Goal: Information Seeking & Learning: Learn about a topic

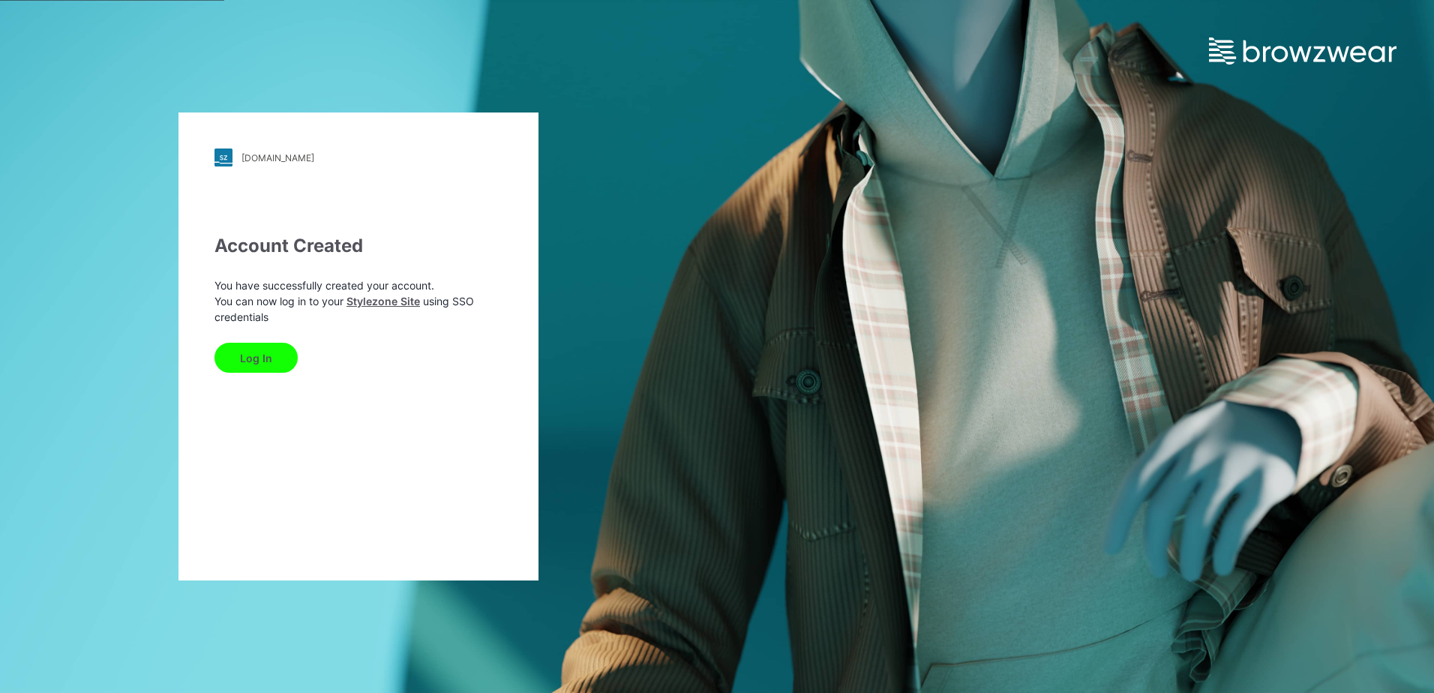
drag, startPoint x: 254, startPoint y: 358, endPoint x: 358, endPoint y: 390, distance: 109.2
click at [254, 358] on button "Log In" at bounding box center [256, 358] width 83 height 30
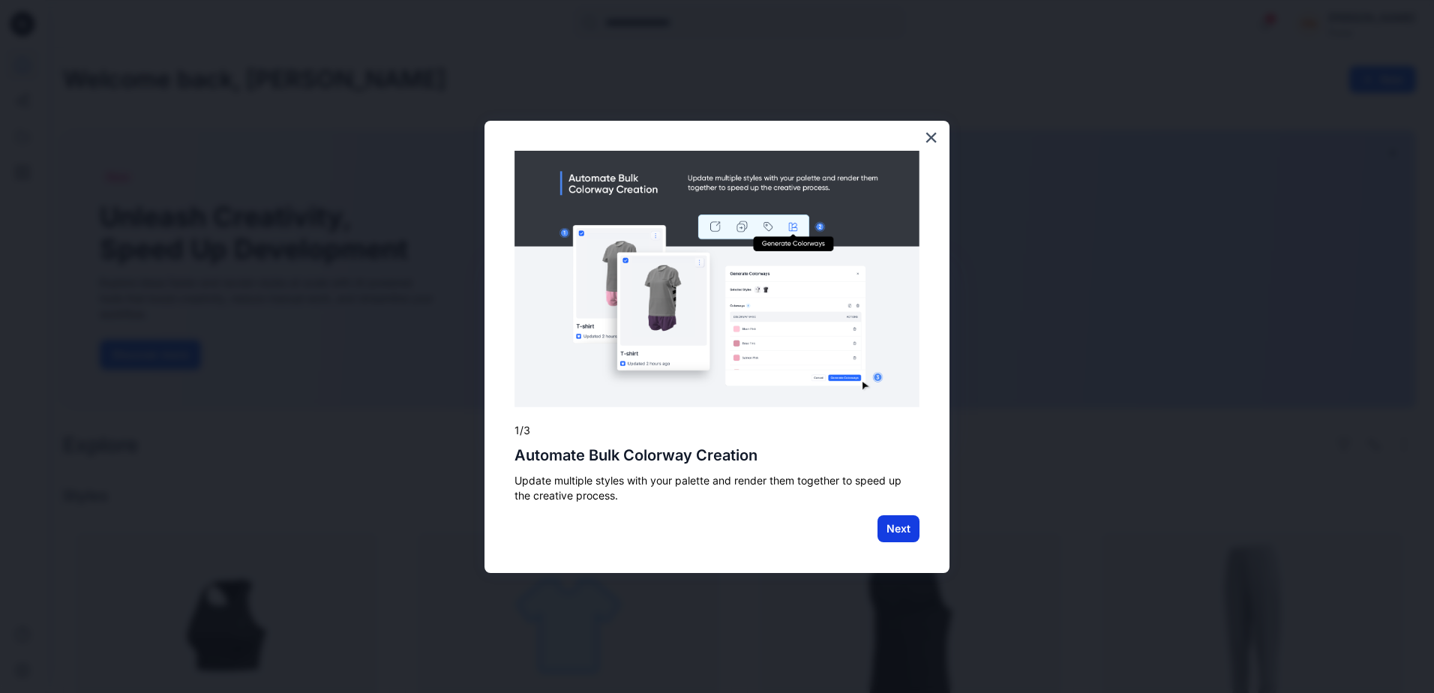
click at [900, 534] on button "Next" at bounding box center [899, 528] width 42 height 27
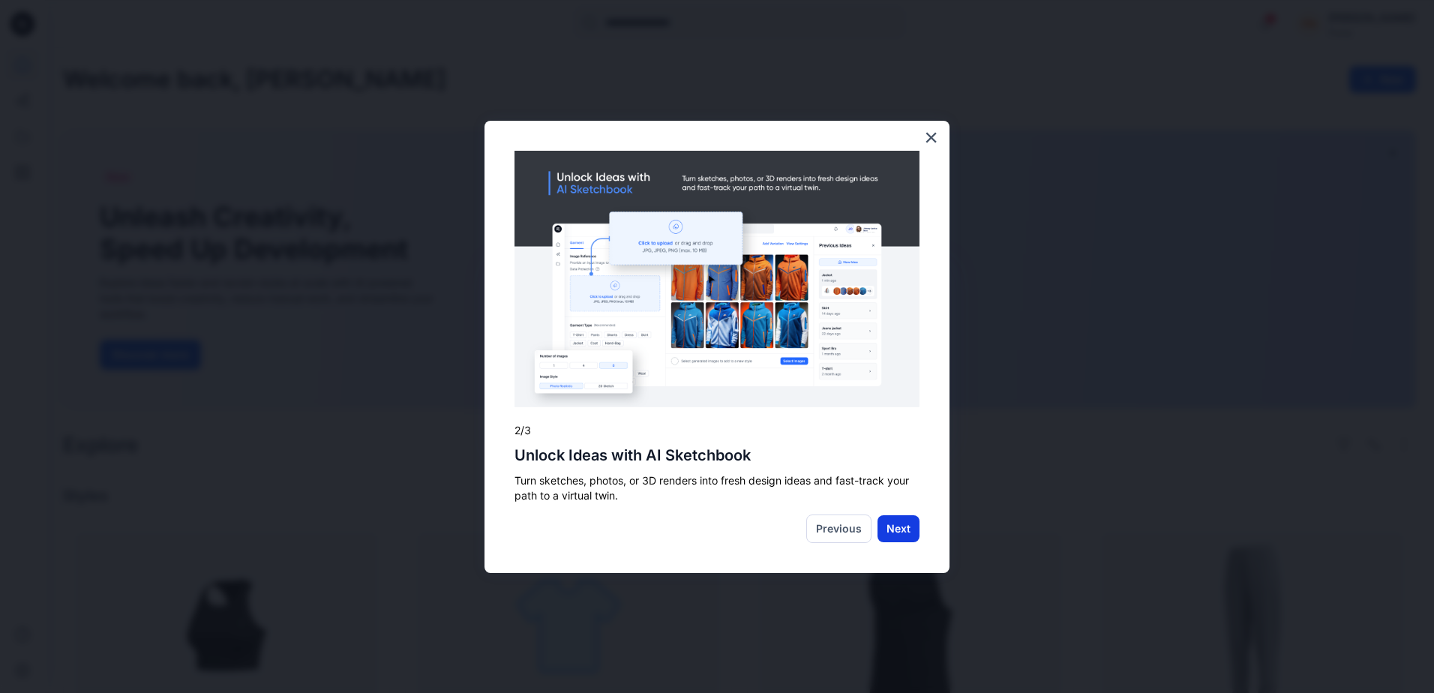
click at [906, 529] on button "Next" at bounding box center [899, 528] width 42 height 27
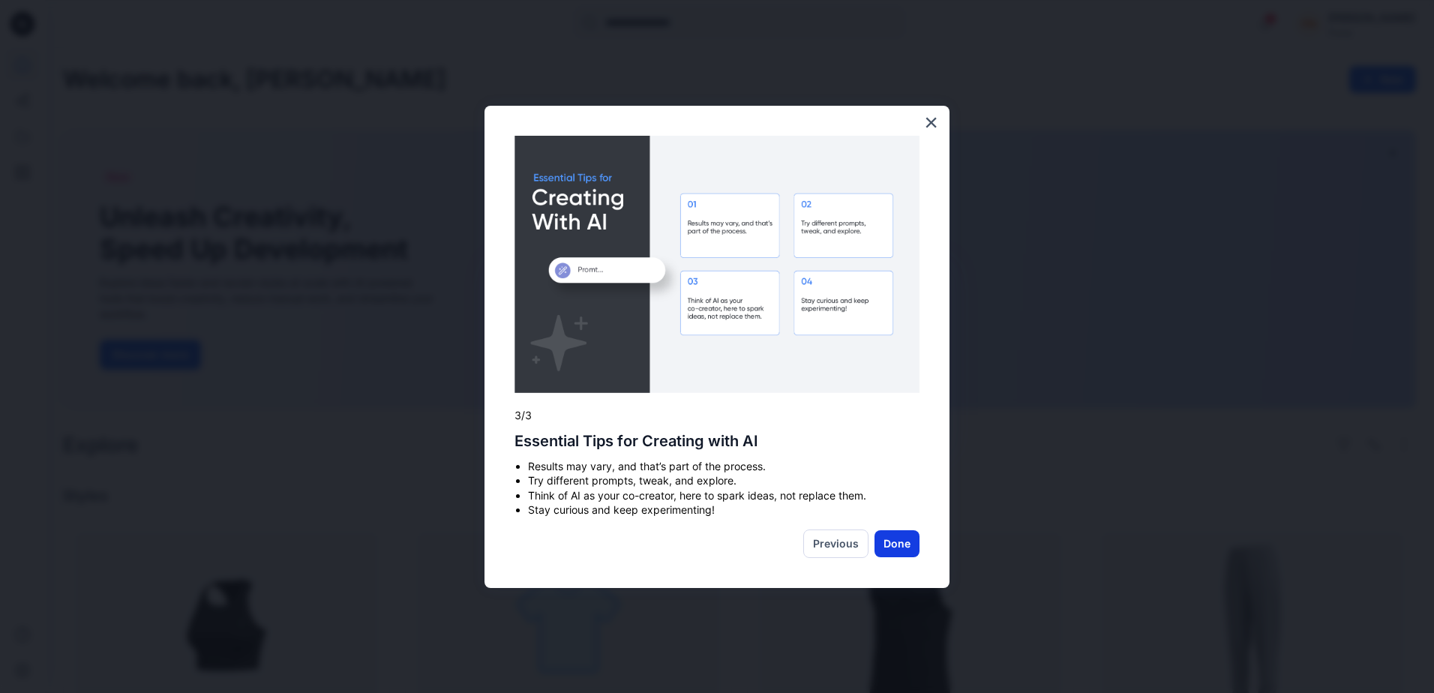
click at [904, 544] on button "Done" at bounding box center [897, 543] width 45 height 27
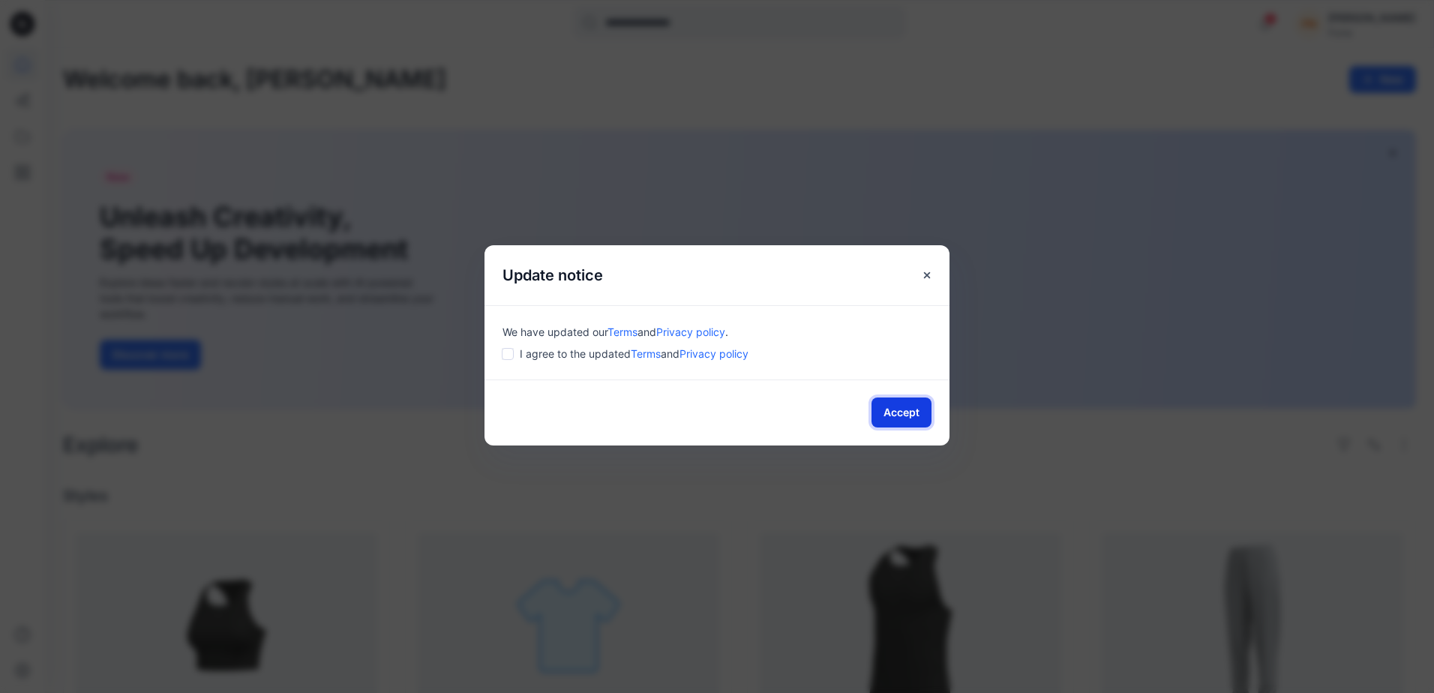
click at [904, 407] on button "Accept" at bounding box center [902, 413] width 60 height 30
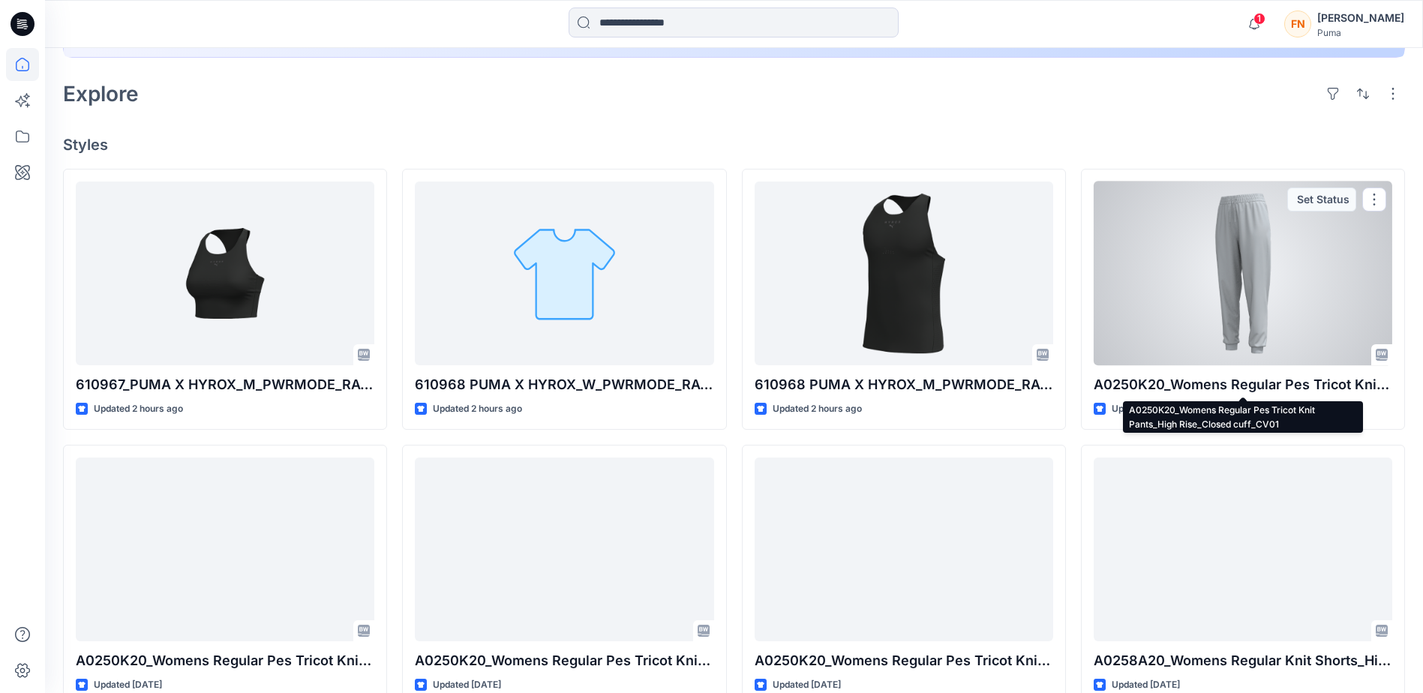
scroll to position [375, 0]
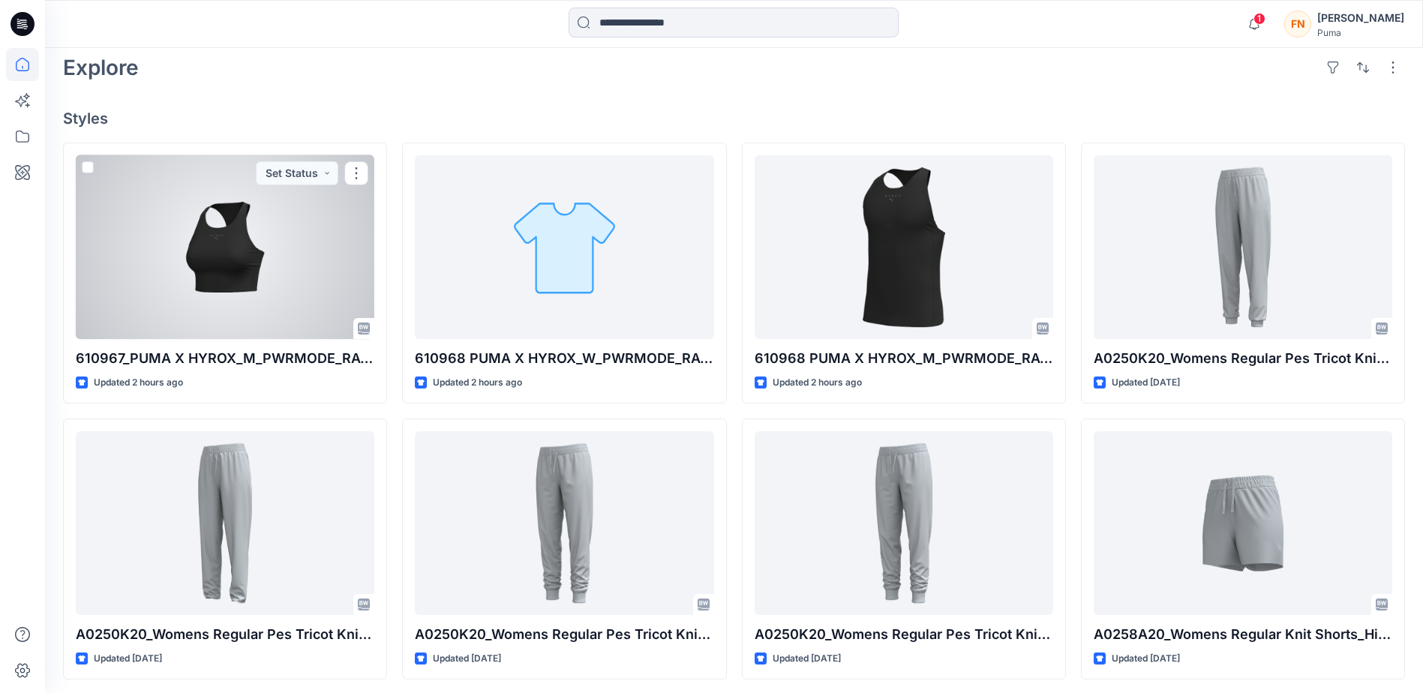
drag, startPoint x: 233, startPoint y: 242, endPoint x: 254, endPoint y: 251, distance: 23.2
click at [233, 242] on div at bounding box center [225, 247] width 299 height 184
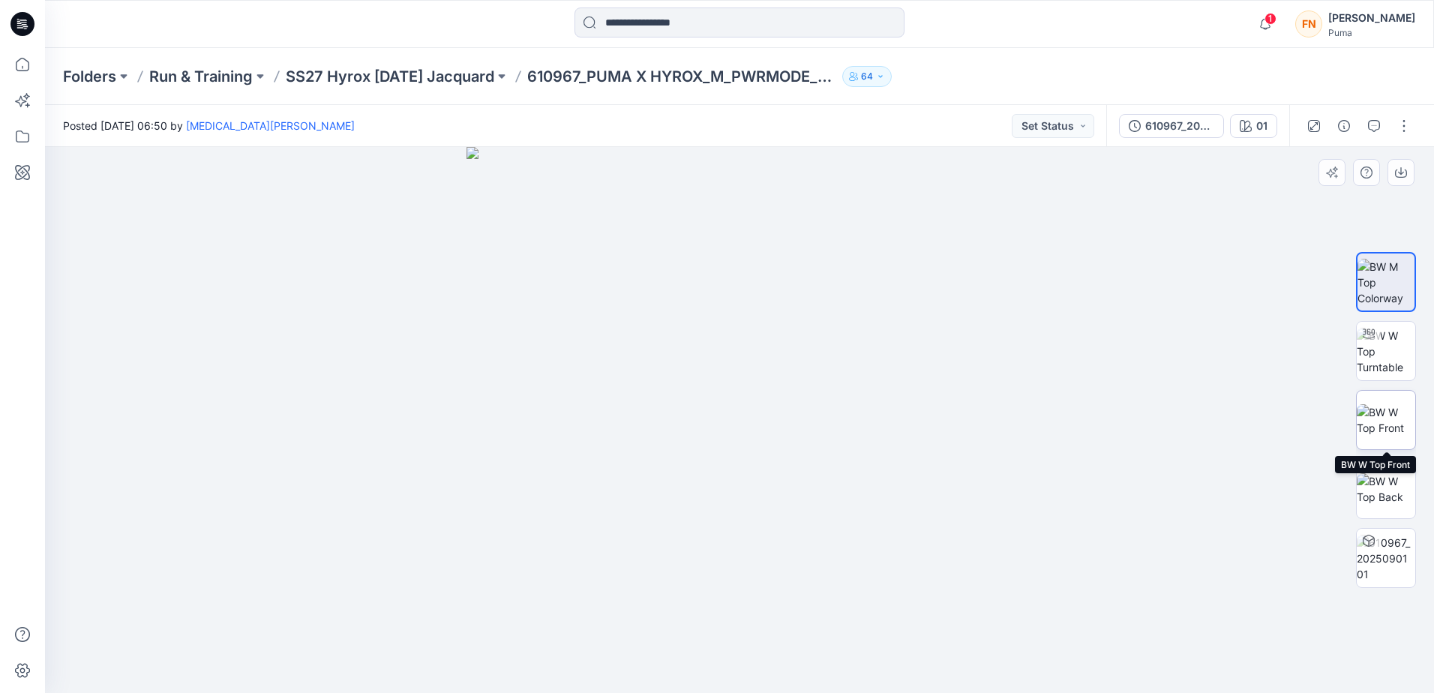
click at [1391, 421] on img at bounding box center [1386, 420] width 59 height 32
click at [1162, 284] on div at bounding box center [739, 420] width 1389 height 546
click at [80, 76] on p "Folders" at bounding box center [89, 76] width 53 height 21
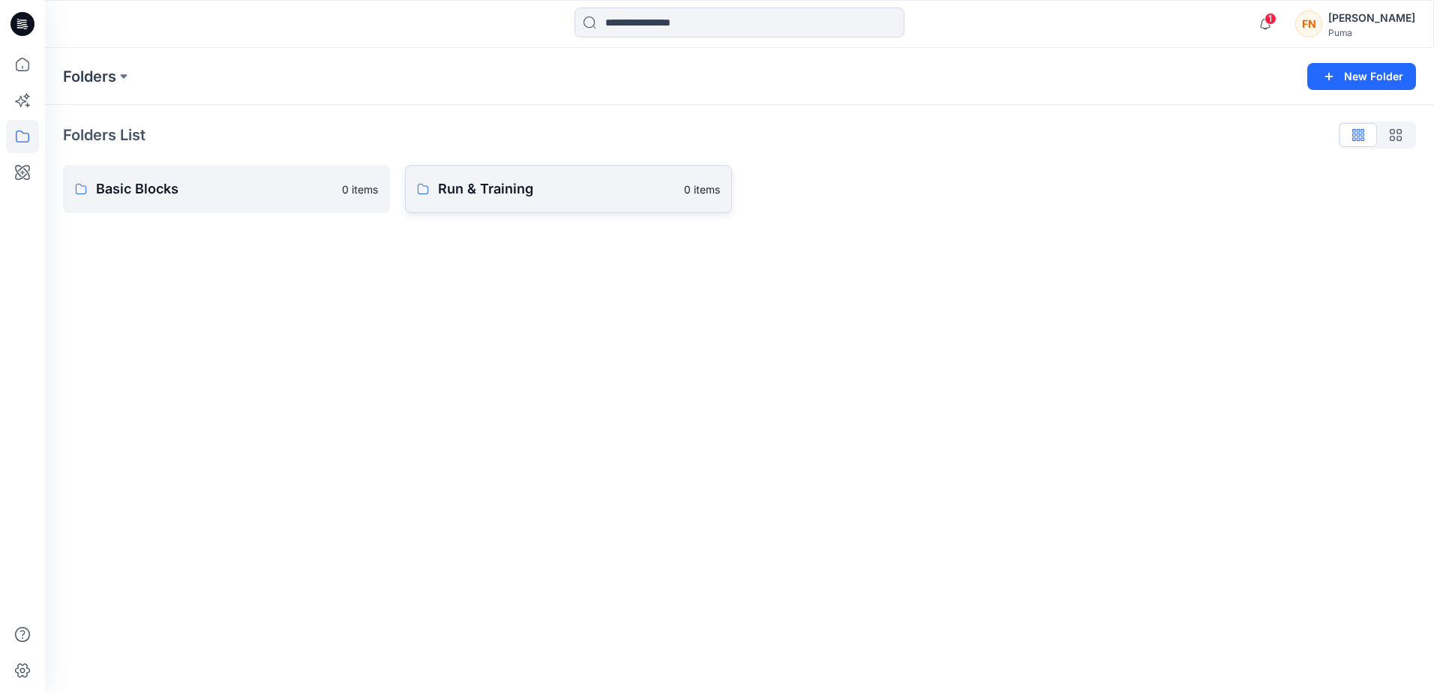
click at [513, 188] on p "Run & Training" at bounding box center [556, 189] width 237 height 21
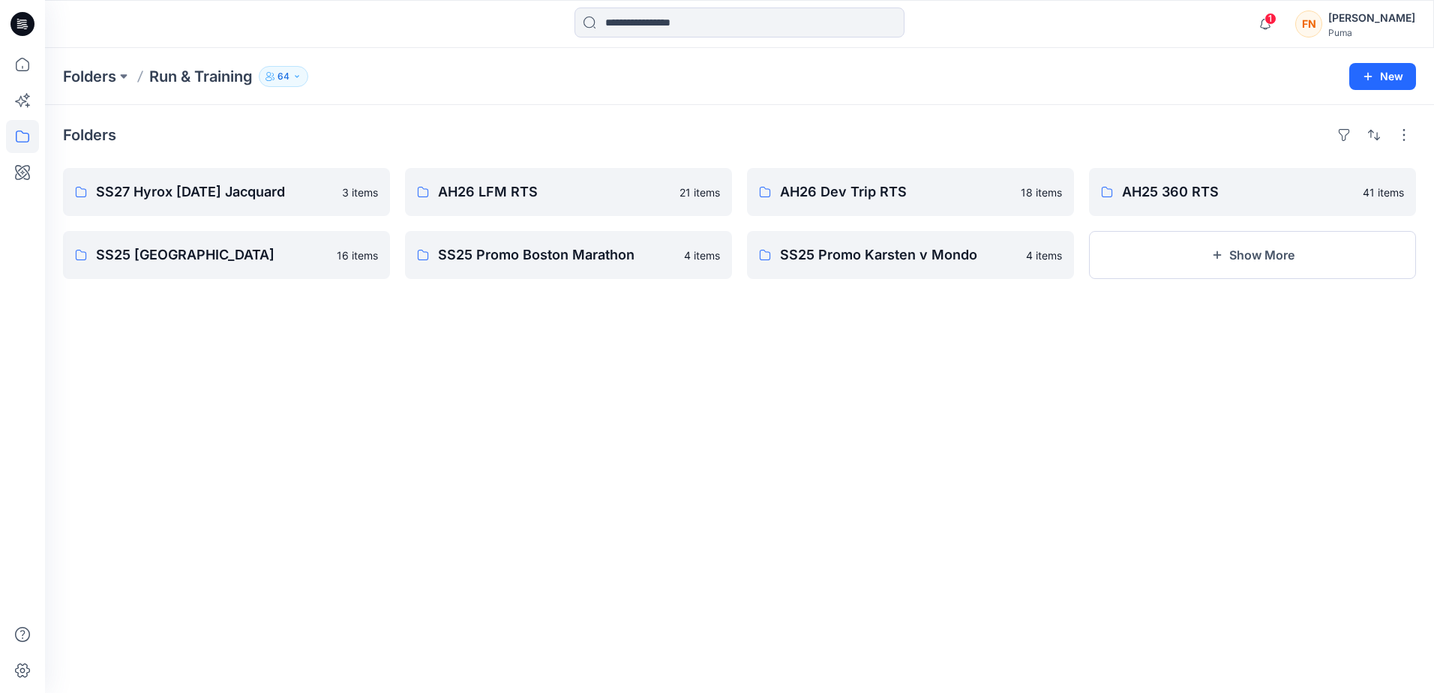
click at [584, 404] on div "Folders SS27 Hyrox Race Day Jacquard 3 items SS25 Jamaica Village 16 items AH26…" at bounding box center [739, 399] width 1389 height 588
drag, startPoint x: 832, startPoint y: 446, endPoint x: 836, endPoint y: 434, distance: 12.8
click at [832, 446] on div "Folders SS27 Hyrox Race Day Jacquard 3 items SS25 Jamaica Village 16 items AH26…" at bounding box center [739, 399] width 1389 height 588
click at [251, 187] on p "SS27 Hyrox Race Day Jacquard" at bounding box center [225, 192] width 258 height 21
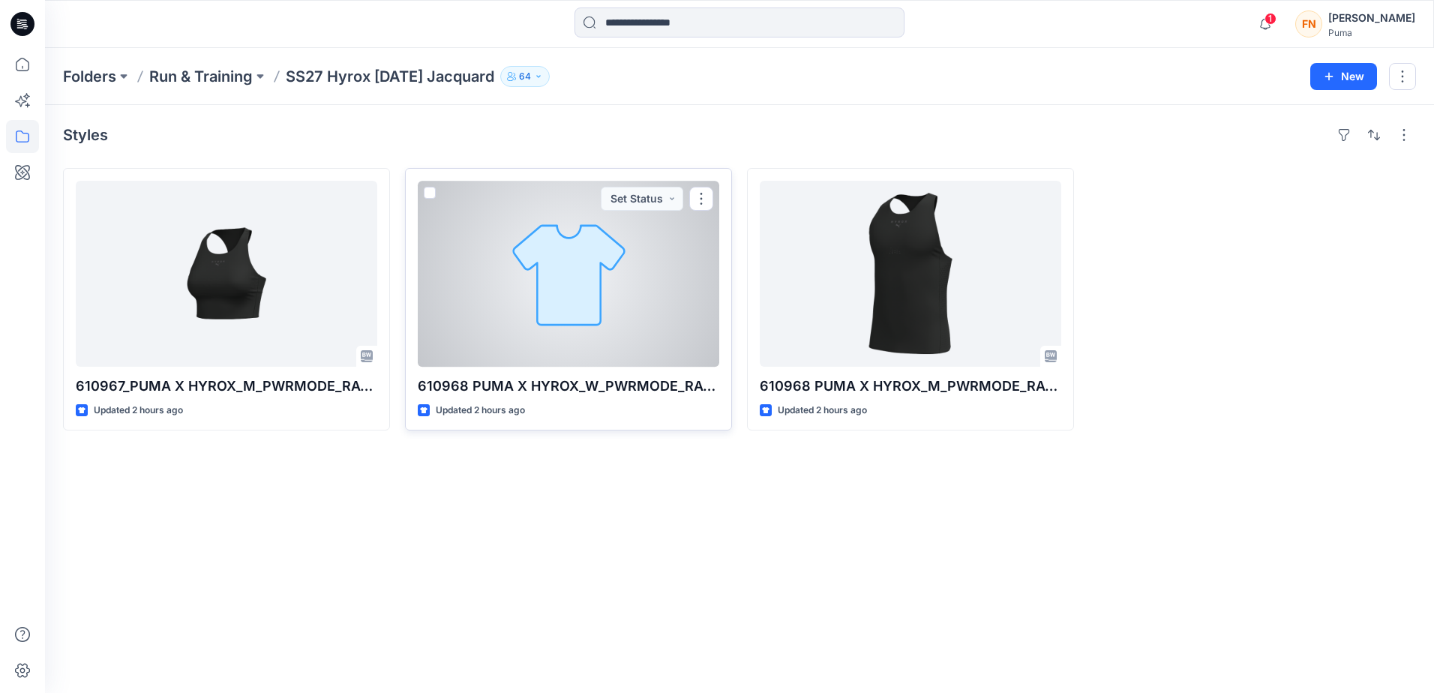
click at [567, 314] on div at bounding box center [569, 274] width 302 height 186
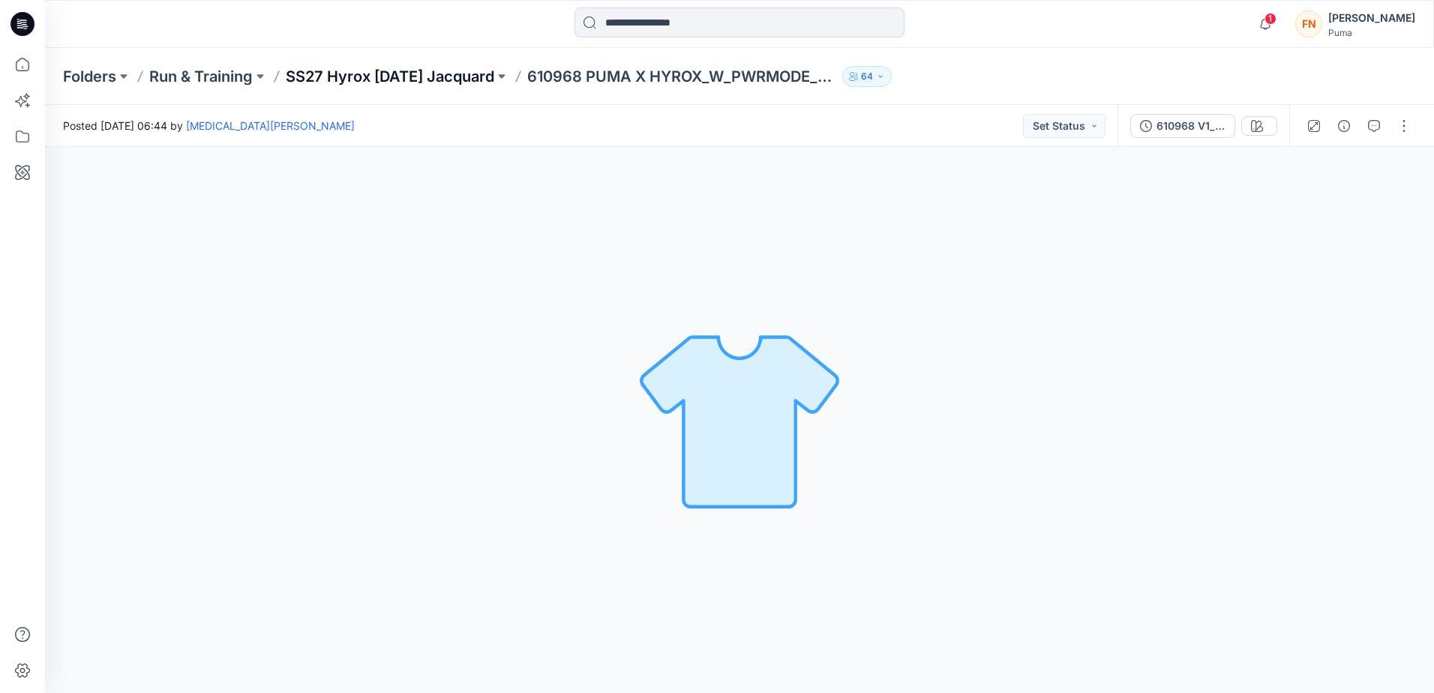
click at [482, 74] on p "SS27 Hyrox Race Day Jacquard" at bounding box center [390, 76] width 209 height 21
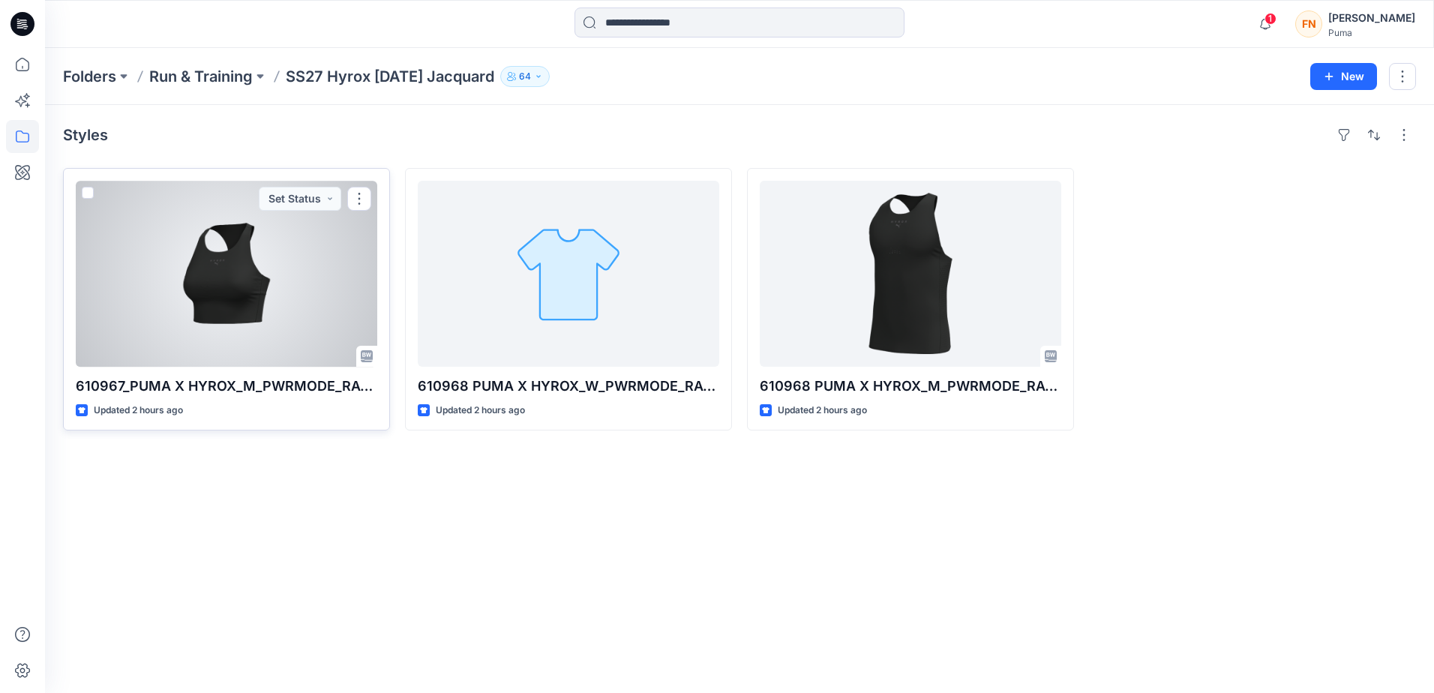
click at [252, 307] on div at bounding box center [227, 274] width 302 height 186
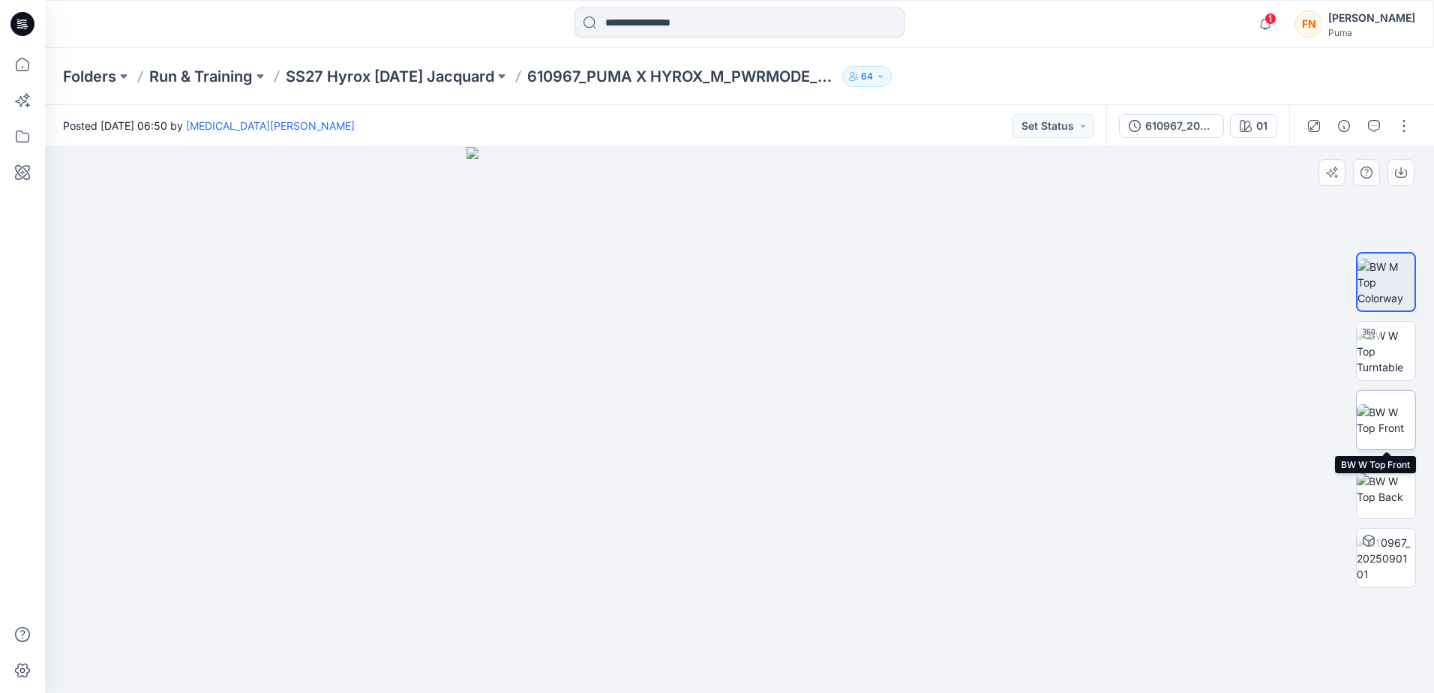
click at [1386, 431] on img at bounding box center [1386, 420] width 59 height 32
drag, startPoint x: 943, startPoint y: 262, endPoint x: 944, endPoint y: 326, distance: 64.5
click at [944, 326] on img at bounding box center [740, 402] width 750 height 584
drag, startPoint x: 888, startPoint y: 468, endPoint x: 770, endPoint y: 451, distance: 119.0
click at [770, 451] on img at bounding box center [740, 392] width 750 height 601
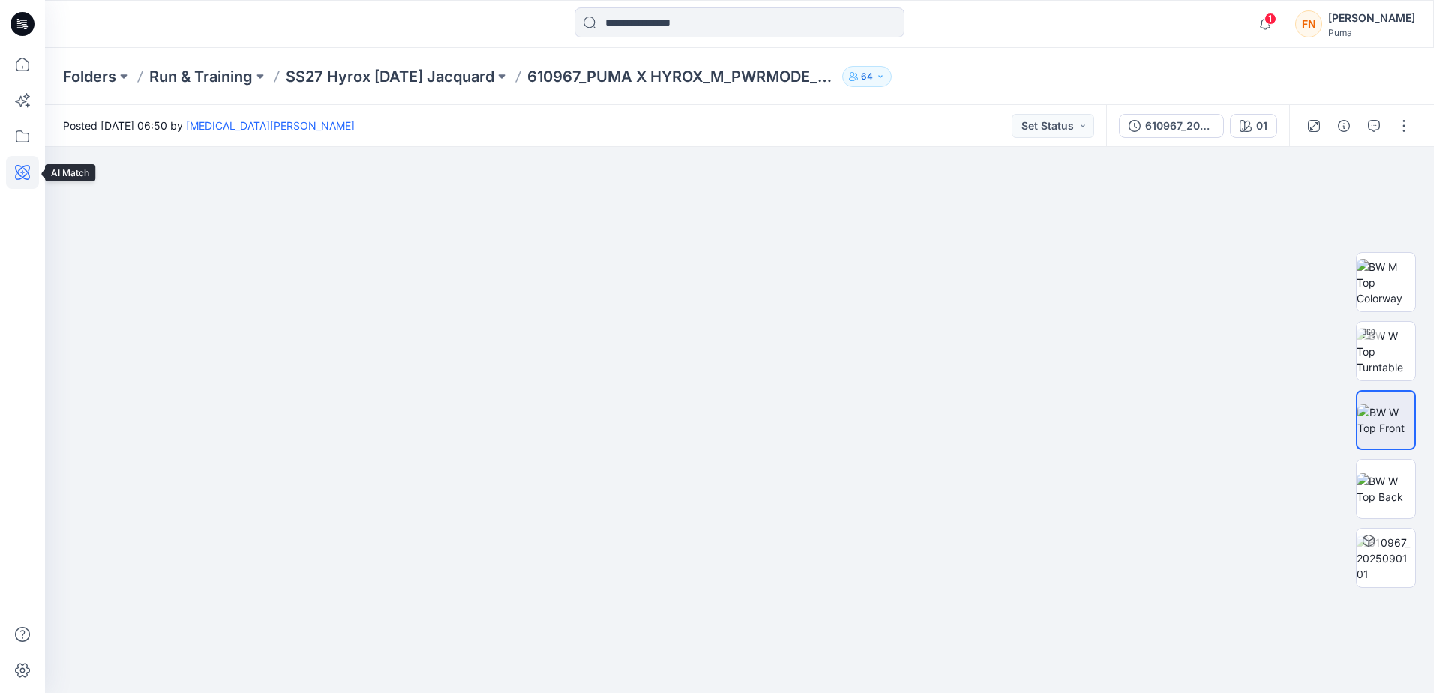
click at [23, 167] on icon at bounding box center [22, 172] width 15 height 15
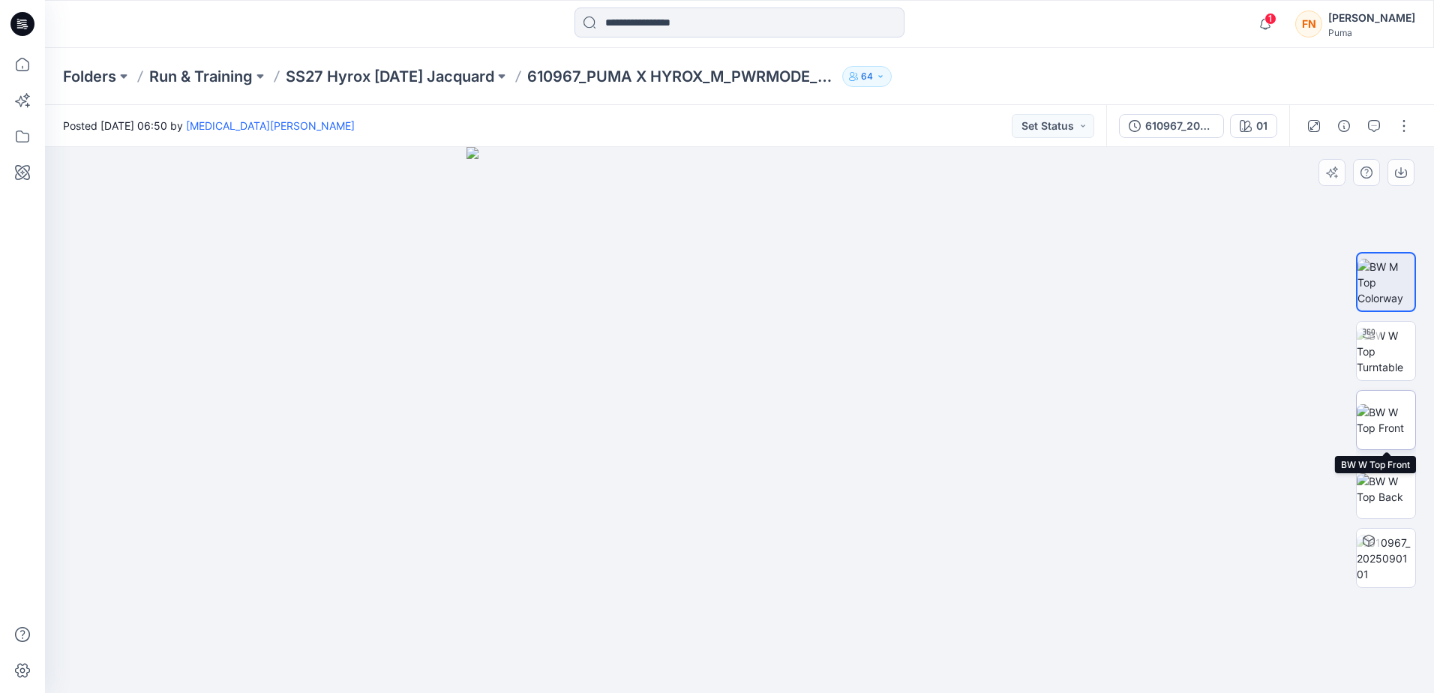
click at [1386, 428] on img at bounding box center [1386, 420] width 59 height 32
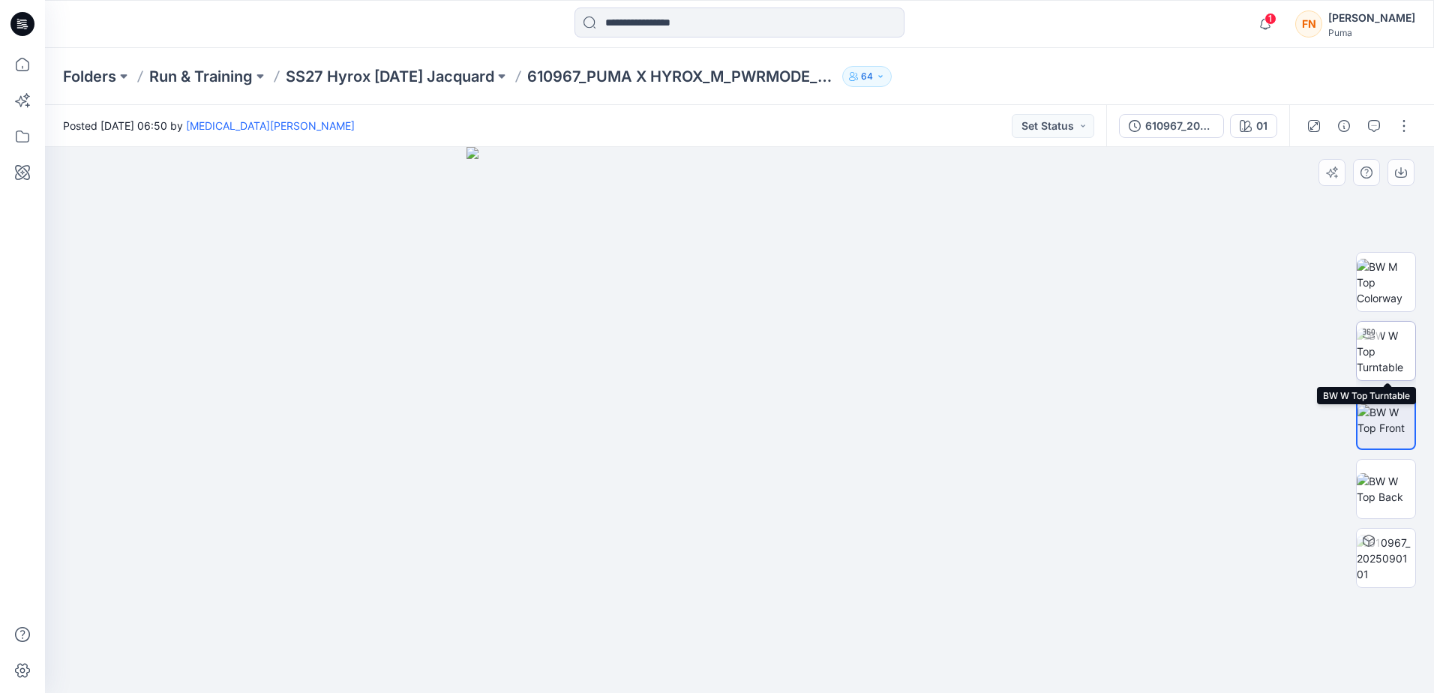
click at [1394, 345] on img at bounding box center [1386, 351] width 59 height 47
drag, startPoint x: 930, startPoint y: 529, endPoint x: 849, endPoint y: 548, distance: 83.3
click at [849, 548] on img at bounding box center [740, 287] width 1118 height 812
drag, startPoint x: 963, startPoint y: 634, endPoint x: 806, endPoint y: 587, distance: 163.5
click at [806, 587] on div at bounding box center [739, 420] width 1389 height 546
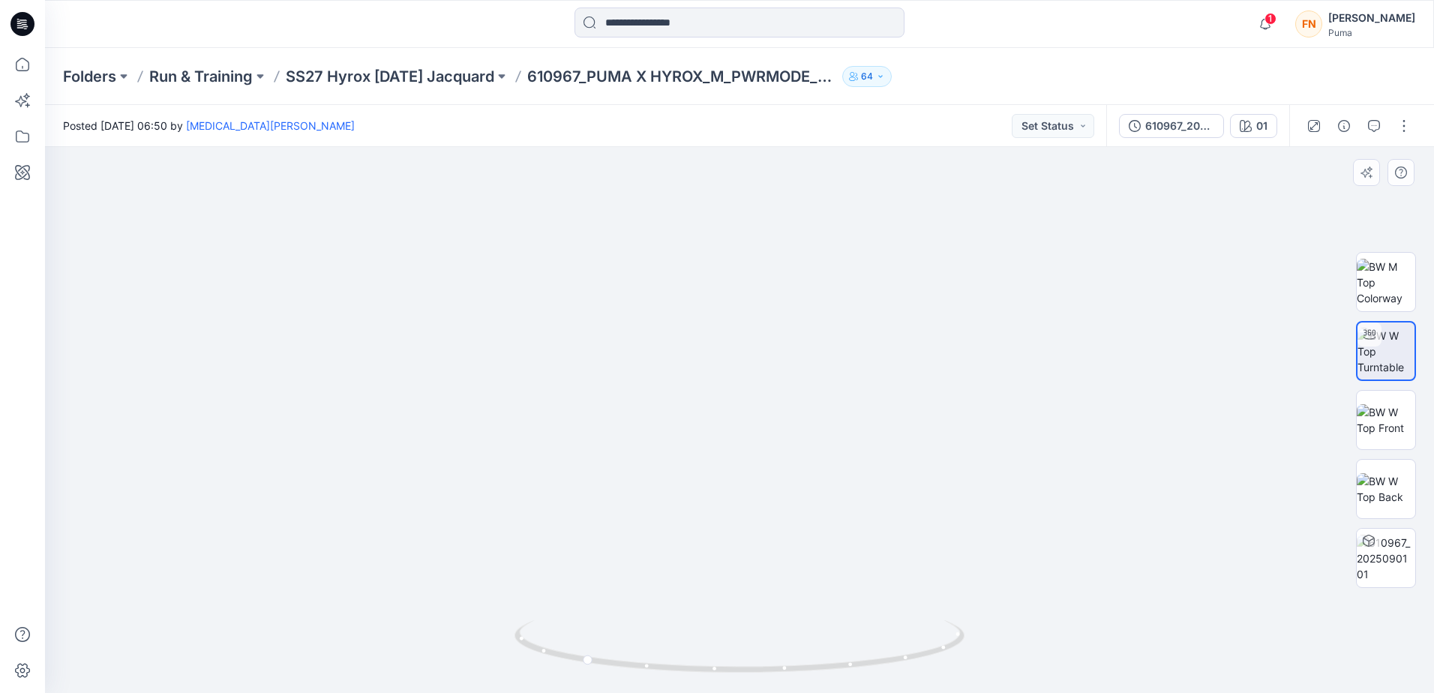
drag, startPoint x: 934, startPoint y: 381, endPoint x: 855, endPoint y: 424, distance: 89.6
click at [855, 424] on img at bounding box center [658, 111] width 1975 height 1163
click at [1393, 500] on img at bounding box center [1386, 489] width 59 height 32
drag, startPoint x: 913, startPoint y: 499, endPoint x: 953, endPoint y: 480, distance: 44.0
click at [953, 480] on img at bounding box center [740, 359] width 750 height 667
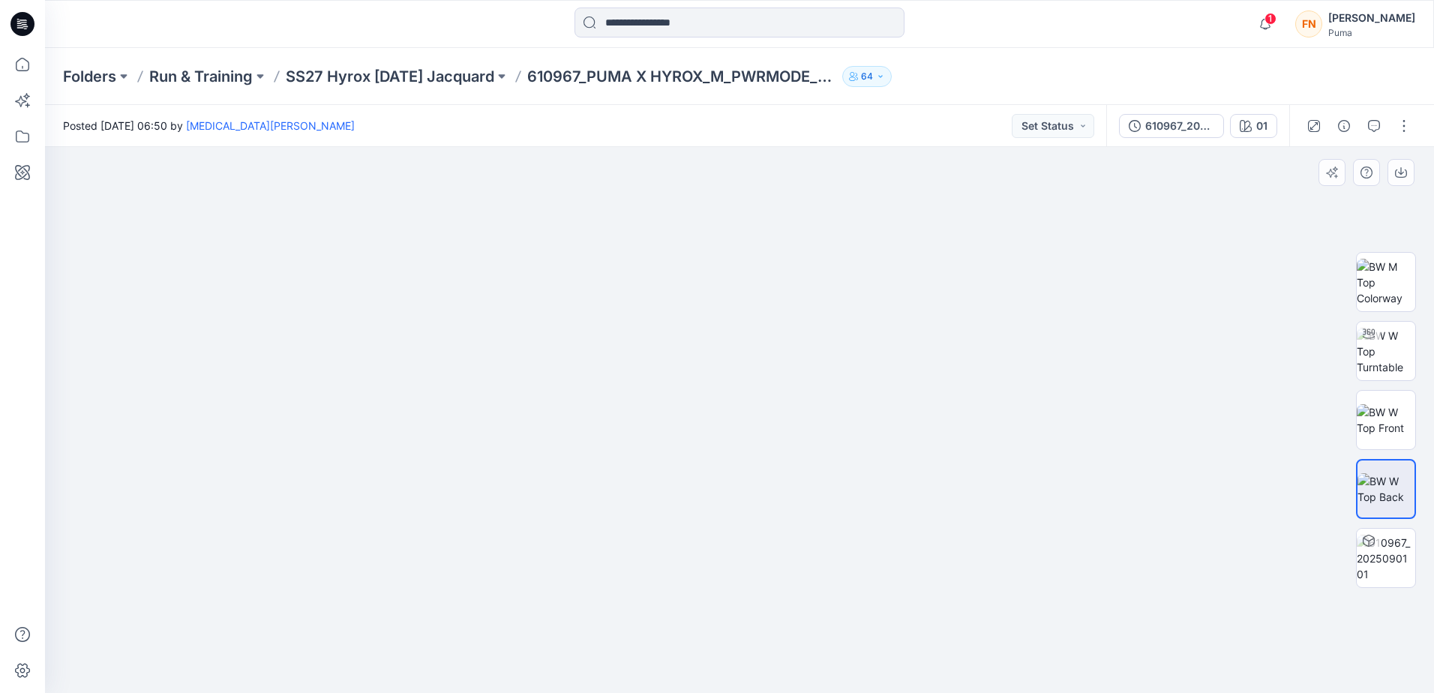
drag, startPoint x: 879, startPoint y: 498, endPoint x: 991, endPoint y: 500, distance: 111.8
click at [991, 500] on img at bounding box center [740, 360] width 750 height 665
click at [1380, 345] on img at bounding box center [1386, 351] width 59 height 47
drag, startPoint x: 910, startPoint y: 499, endPoint x: 899, endPoint y: 626, distance: 128.0
click at [890, 639] on div at bounding box center [739, 420] width 1389 height 546
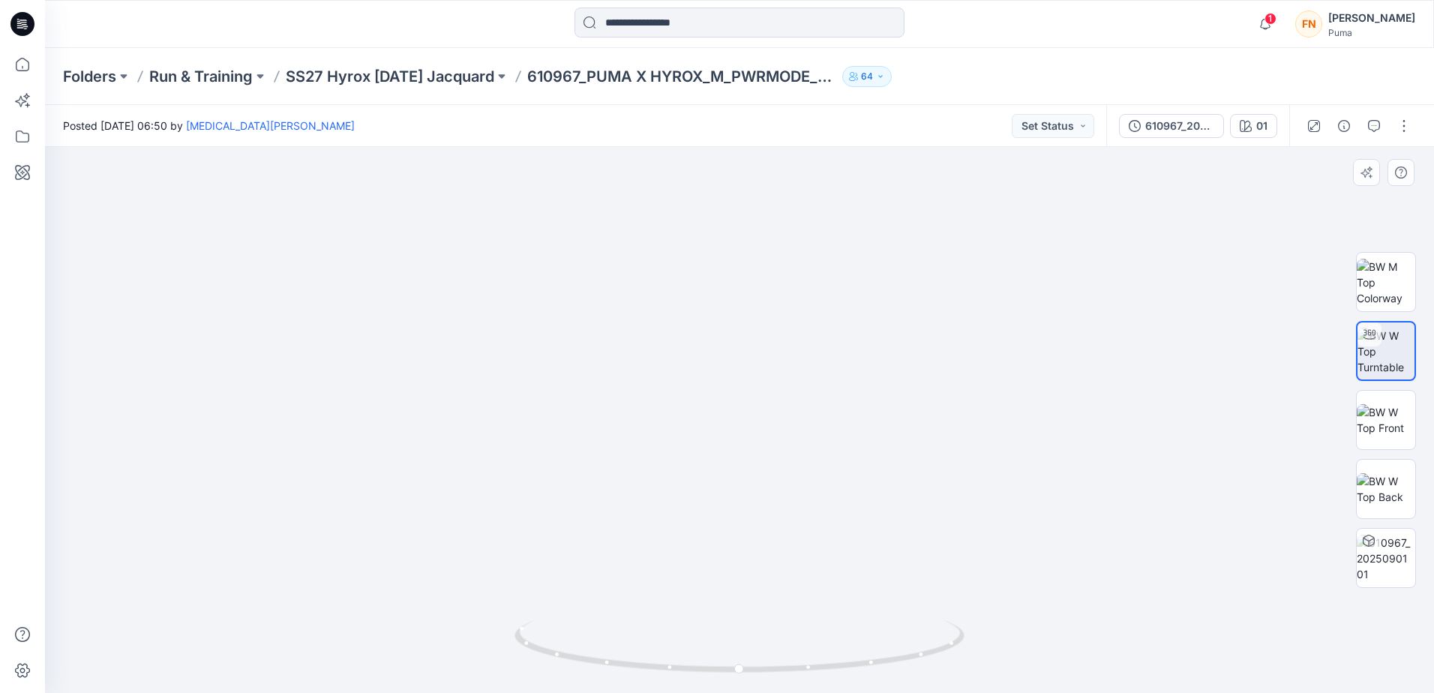
drag, startPoint x: 1003, startPoint y: 659, endPoint x: 1002, endPoint y: 602, distance: 57.0
click at [1002, 602] on img at bounding box center [718, 104] width 1975 height 1177
drag, startPoint x: 747, startPoint y: 670, endPoint x: 999, endPoint y: 656, distance: 252.4
click at [999, 656] on div at bounding box center [739, 420] width 1389 height 546
click at [1398, 425] on img at bounding box center [1386, 420] width 59 height 32
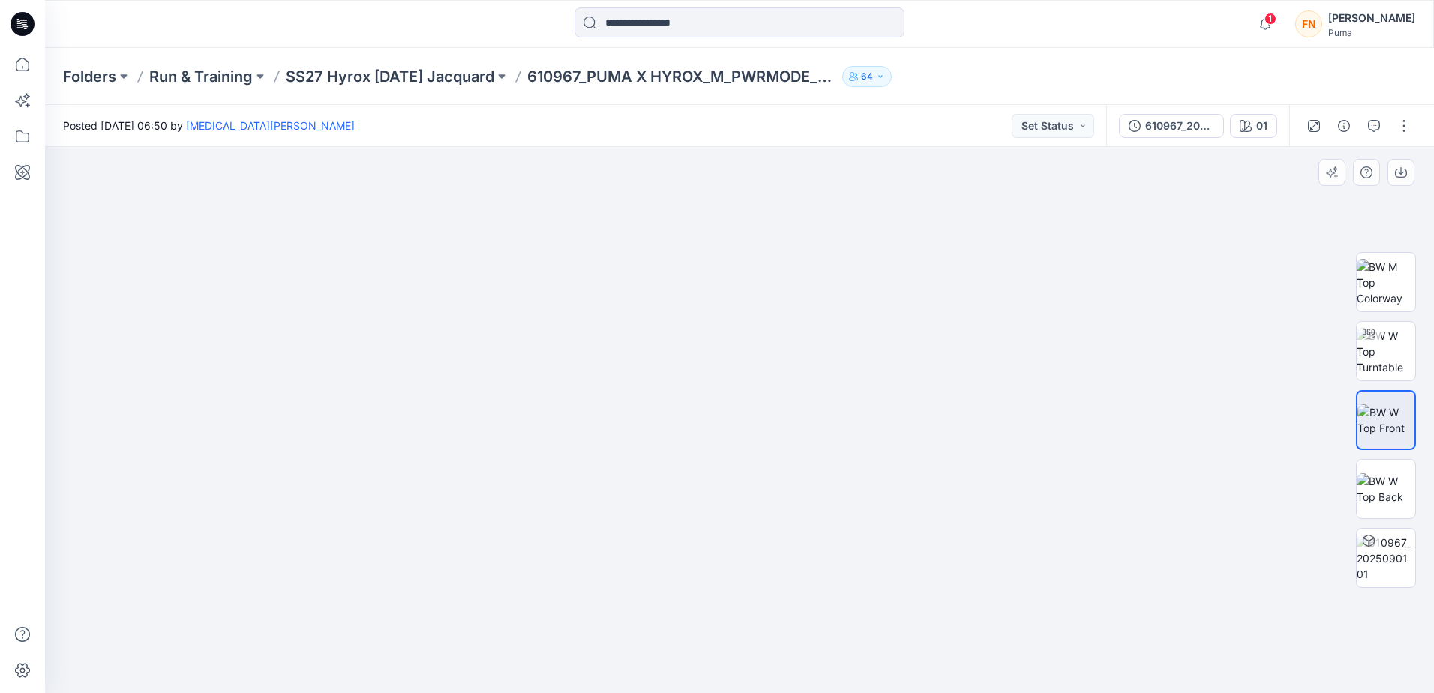
click at [793, 403] on img at bounding box center [740, 369] width 750 height 648
click at [1397, 346] on img at bounding box center [1386, 351] width 59 height 47
drag, startPoint x: 895, startPoint y: 269, endPoint x: 896, endPoint y: 398, distance: 129.8
click at [896, 398] on img at bounding box center [740, 49] width 2297 height 1290
drag, startPoint x: 900, startPoint y: 477, endPoint x: 866, endPoint y: 401, distance: 83.0
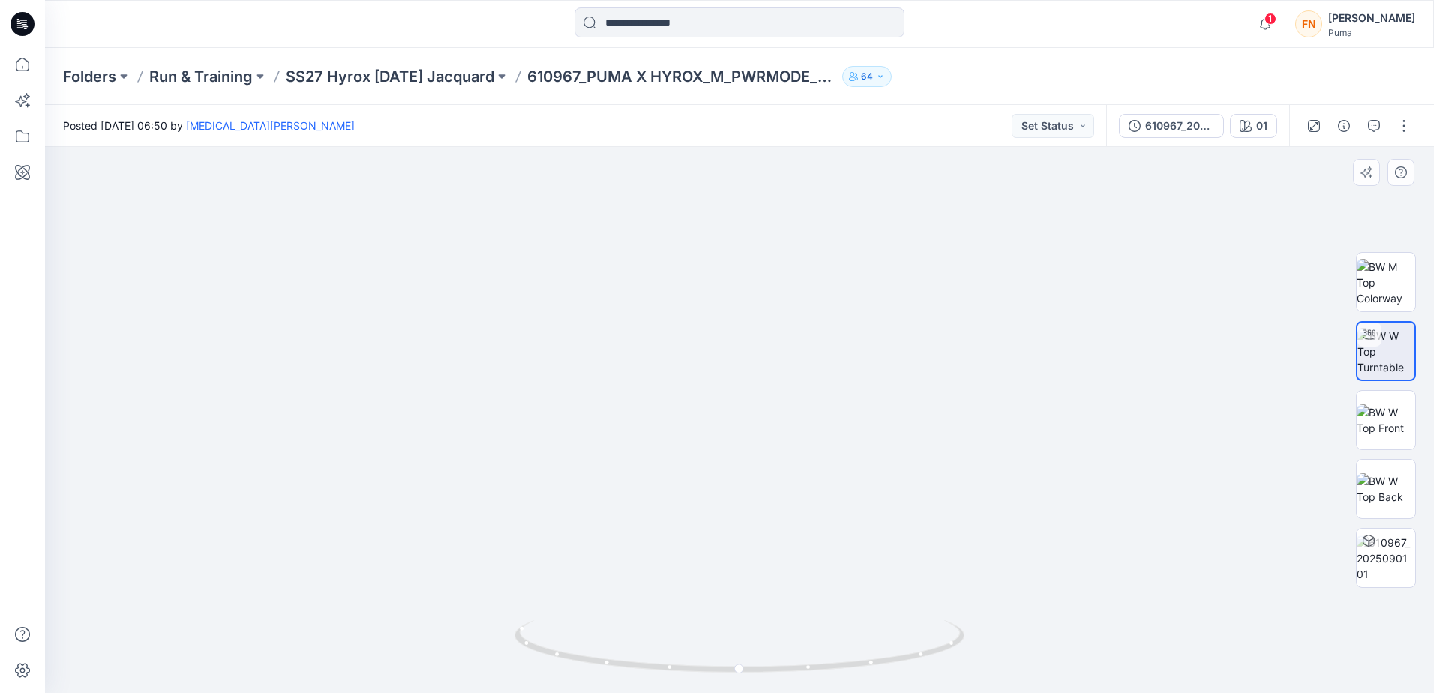
click at [866, 401] on img at bounding box center [706, 10] width 2297 height 1365
drag, startPoint x: 900, startPoint y: 572, endPoint x: 1014, endPoint y: 602, distance: 117.9
click at [1014, 602] on img at bounding box center [806, 26] width 2297 height 1333
click at [1393, 422] on img at bounding box center [1386, 420] width 59 height 32
click at [1399, 563] on img at bounding box center [1386, 558] width 59 height 47
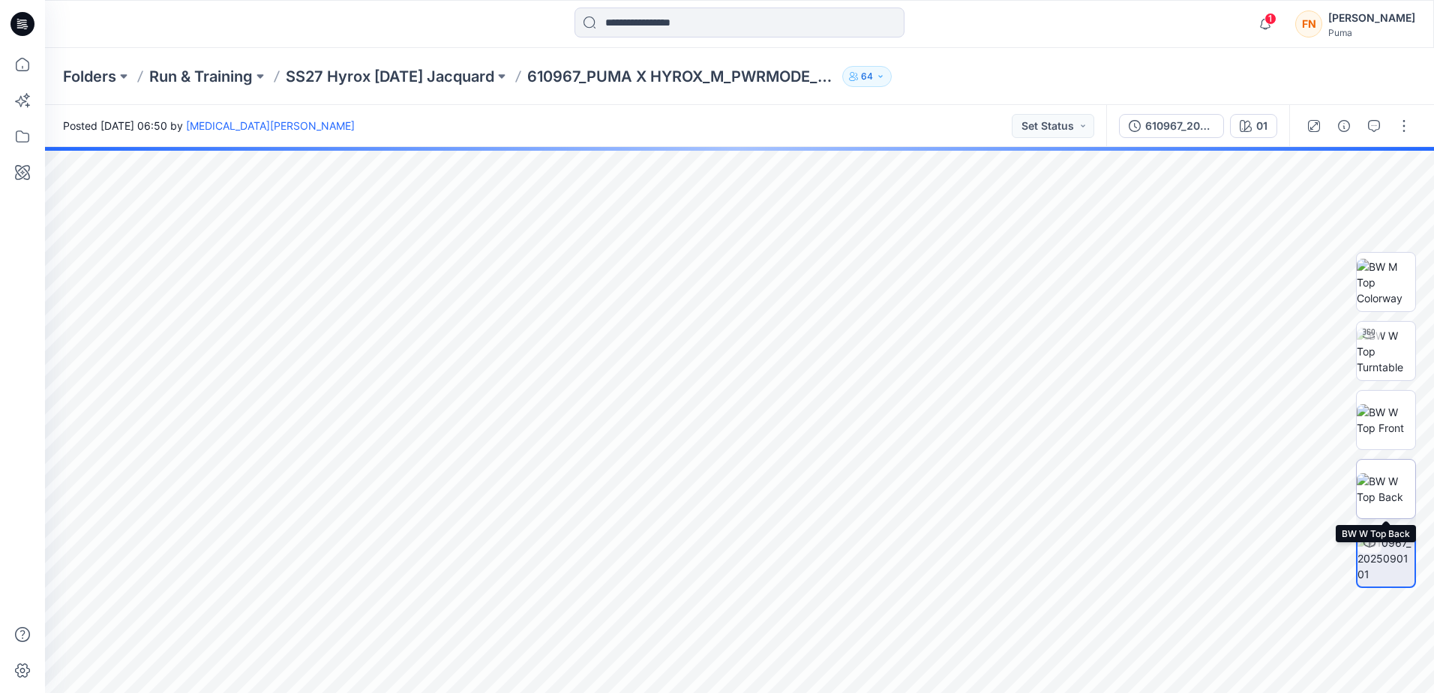
click at [1397, 496] on img at bounding box center [1386, 489] width 59 height 32
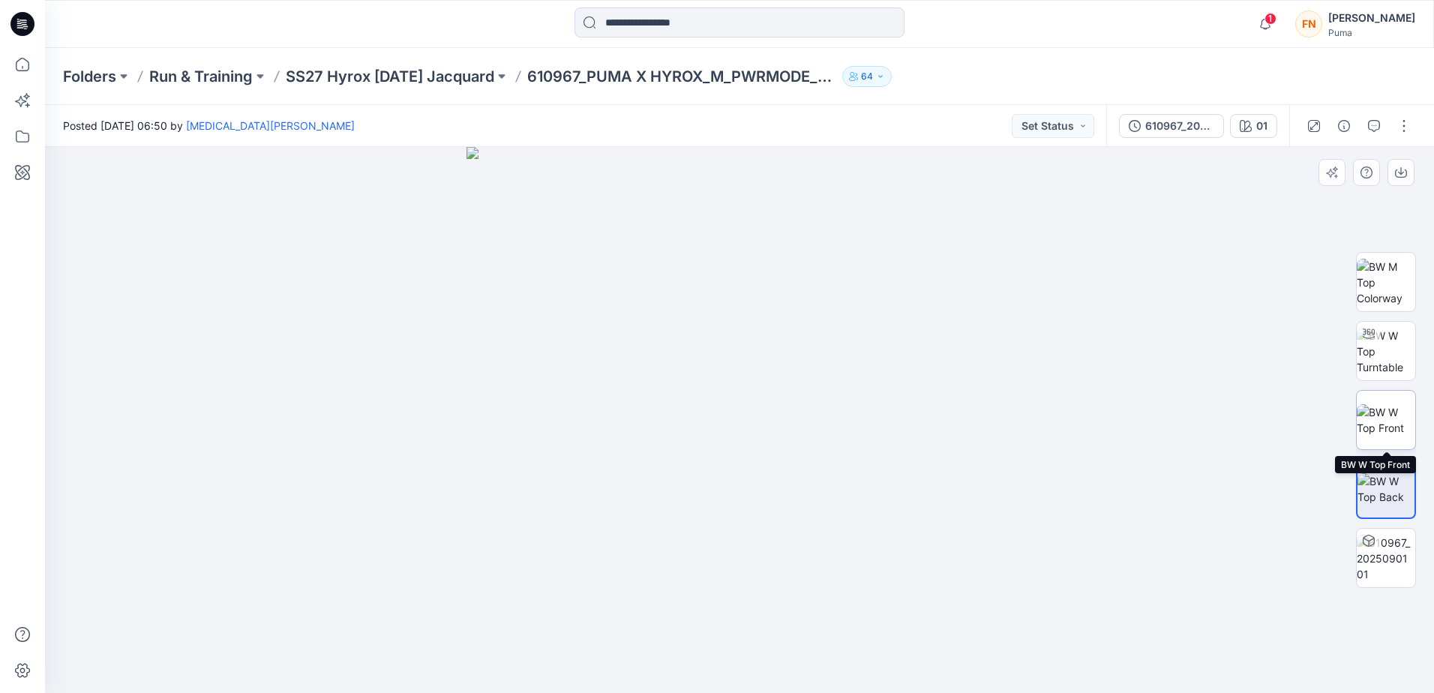
click at [1394, 433] on img at bounding box center [1386, 420] width 59 height 32
click at [775, 439] on img at bounding box center [740, 369] width 750 height 648
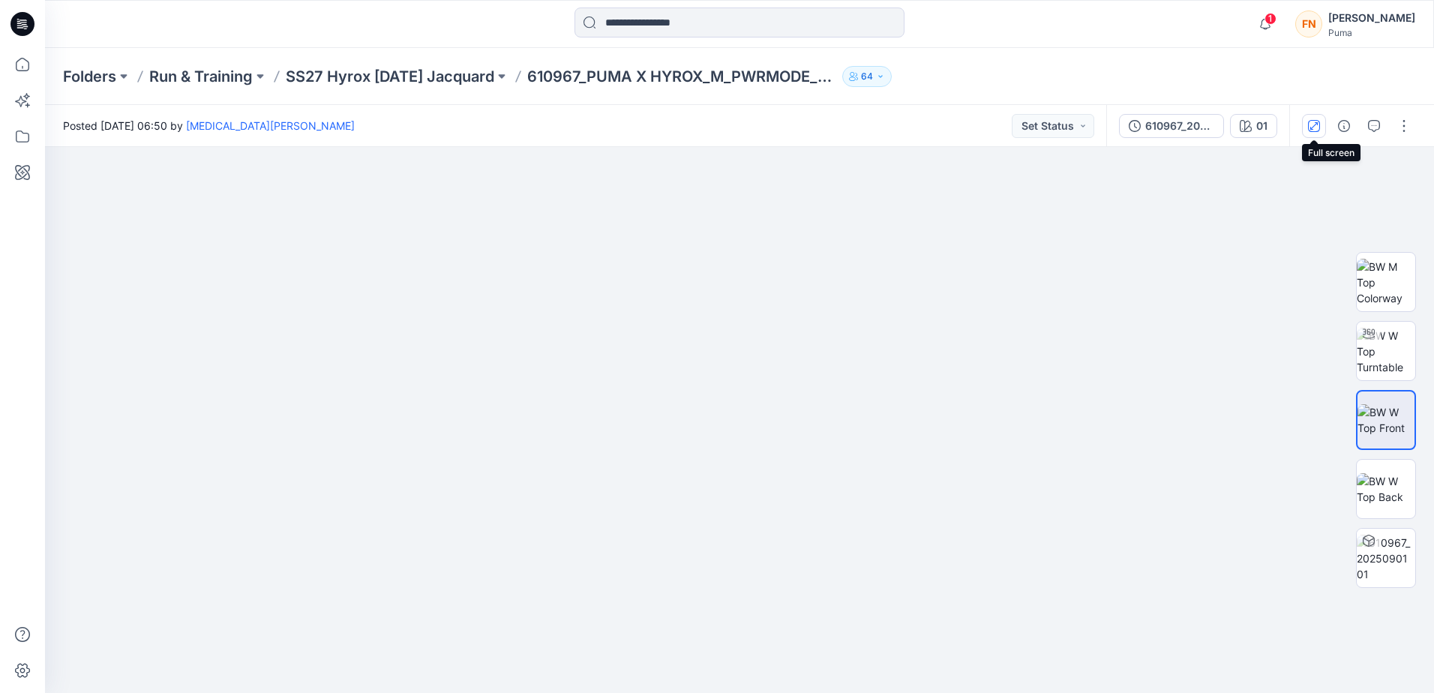
click at [1314, 123] on icon "button" at bounding box center [1314, 126] width 12 height 12
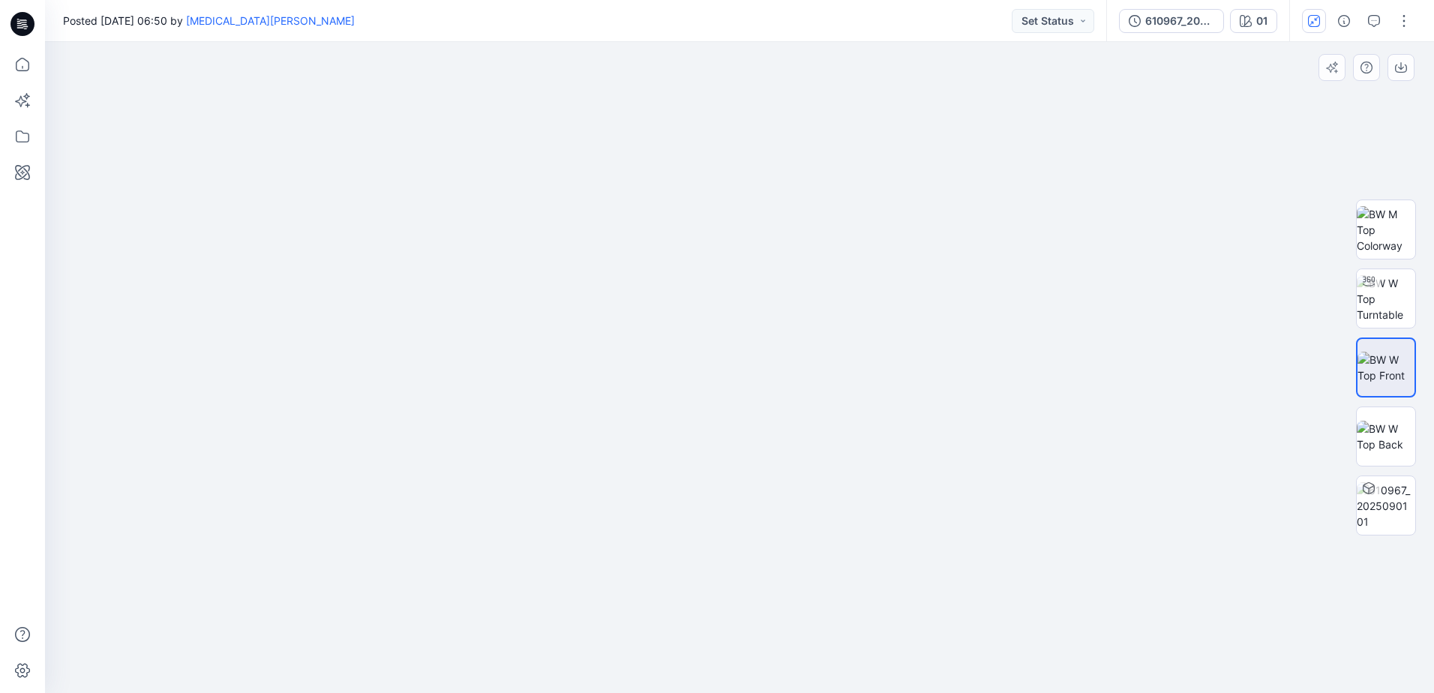
click at [753, 374] on img at bounding box center [740, 342] width 750 height 701
click at [1074, 23] on button "Set Status" at bounding box center [1053, 21] width 83 height 24
click at [1156, 164] on div at bounding box center [739, 367] width 1389 height 651
click at [1216, 320] on div at bounding box center [739, 367] width 1389 height 651
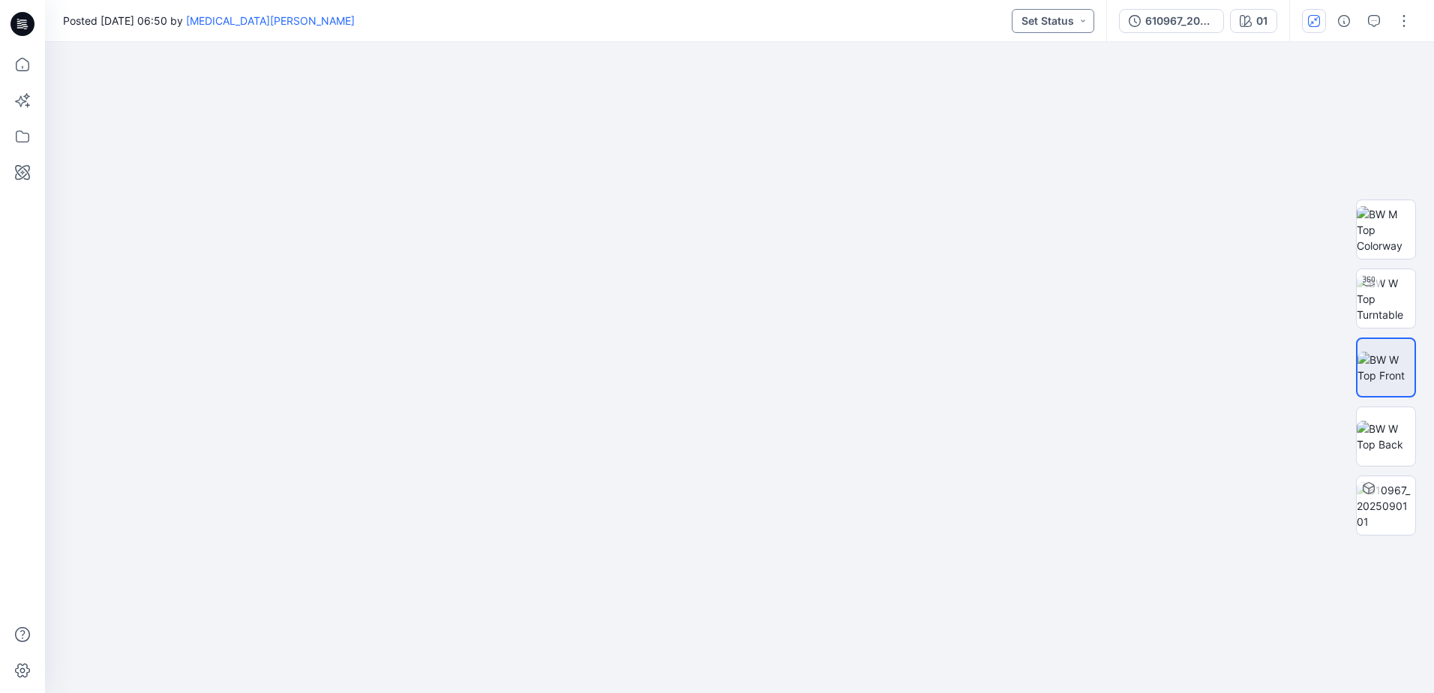
click at [1065, 17] on button "Set Status" at bounding box center [1053, 21] width 83 height 24
click at [1308, 173] on div at bounding box center [739, 367] width 1389 height 651
drag, startPoint x: 1345, startPoint y: 22, endPoint x: 1348, endPoint y: 52, distance: 30.2
click at [1345, 22] on icon "button" at bounding box center [1344, 21] width 12 height 12
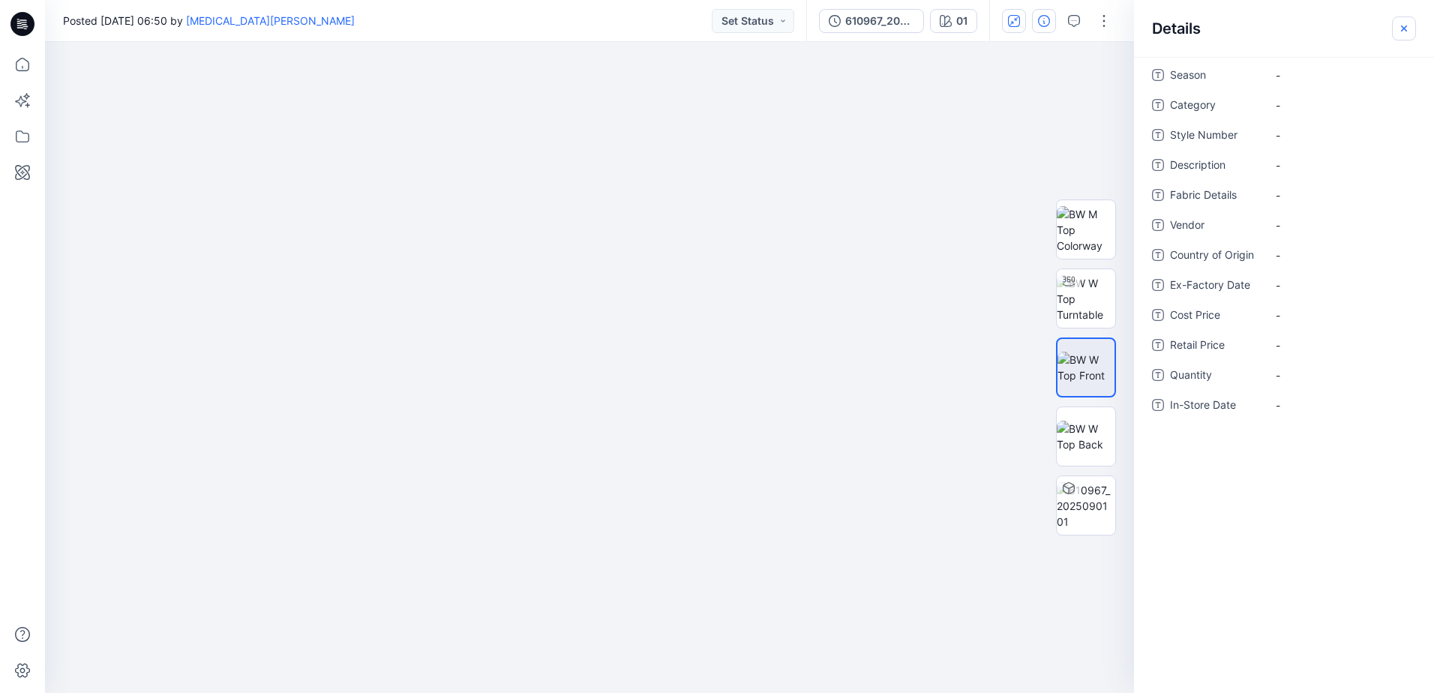
click at [1399, 24] on icon "button" at bounding box center [1404, 29] width 12 height 12
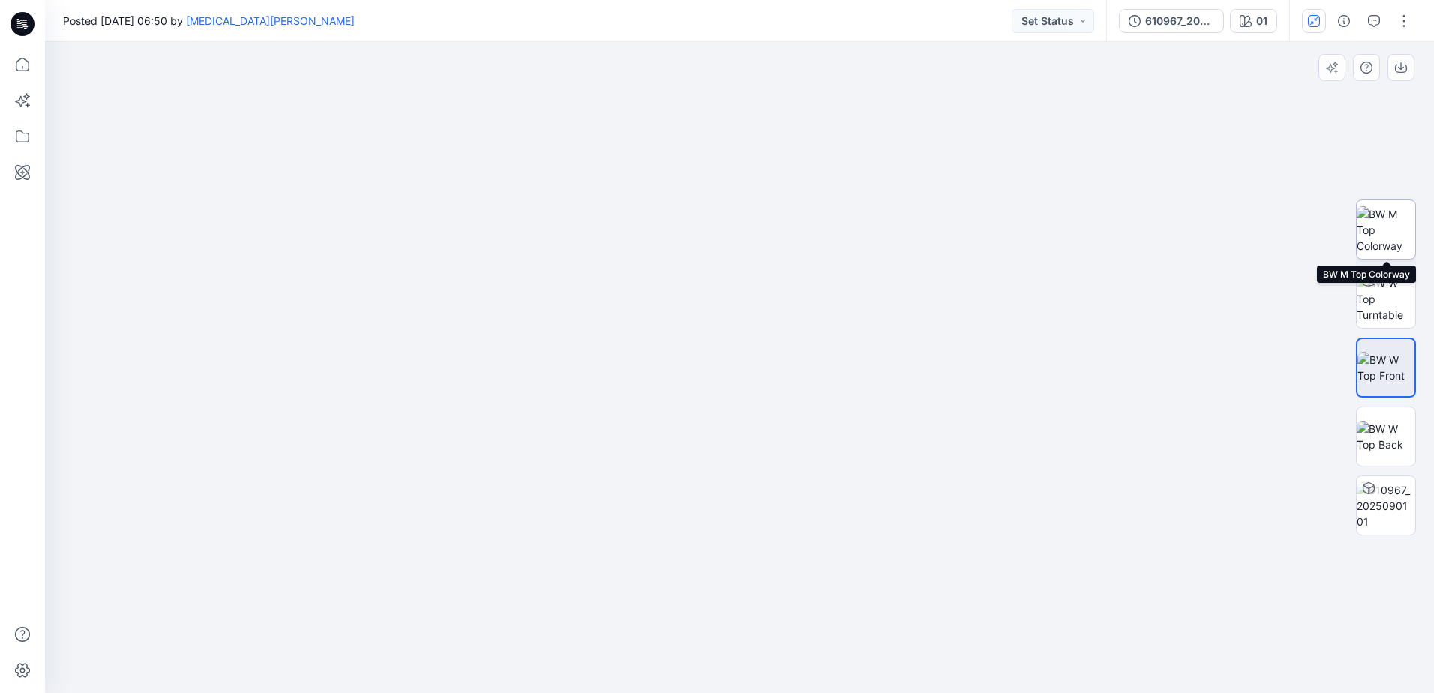
click at [1379, 236] on img at bounding box center [1386, 229] width 59 height 47
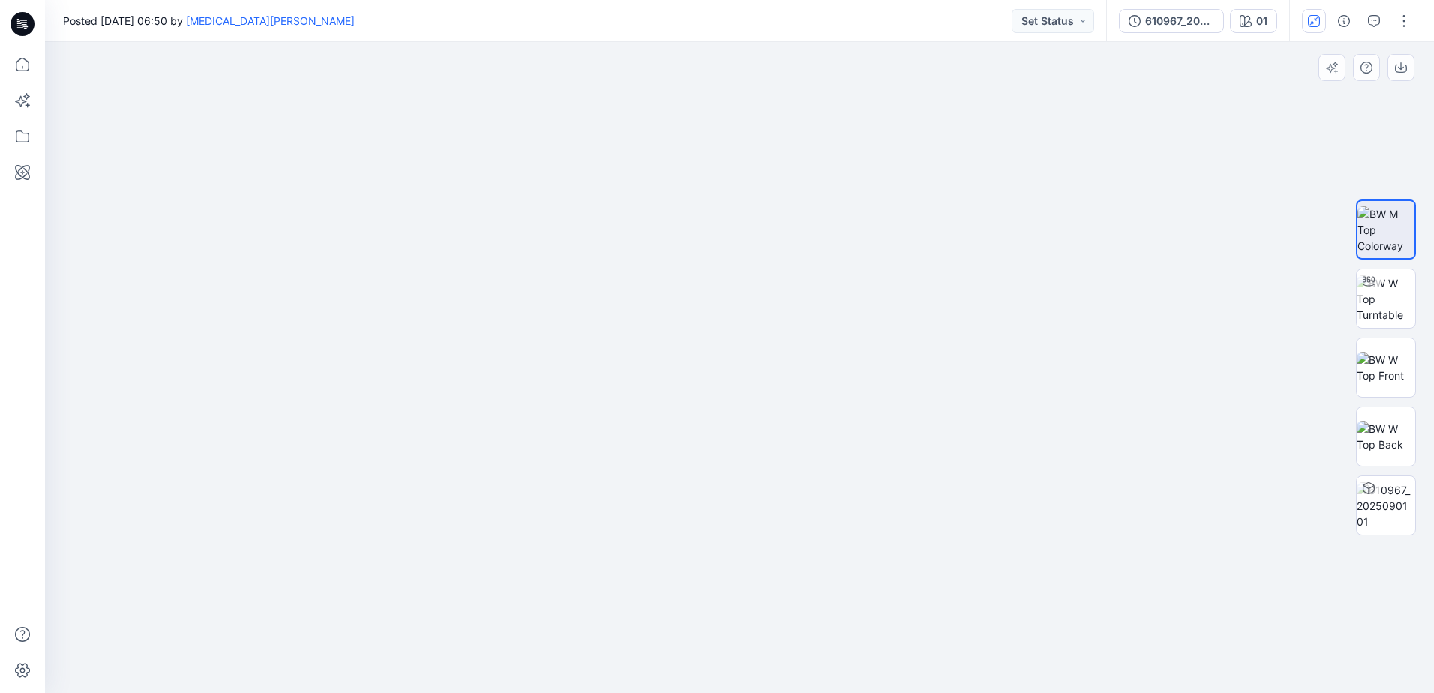
click at [756, 406] on img at bounding box center [740, 342] width 750 height 701
click at [926, 401] on img at bounding box center [740, 342] width 750 height 701
click at [662, 332] on img at bounding box center [740, 342] width 750 height 701
drag, startPoint x: 1029, startPoint y: 408, endPoint x: 780, endPoint y: 444, distance: 250.9
click at [780, 444] on img at bounding box center [740, 361] width 750 height 665
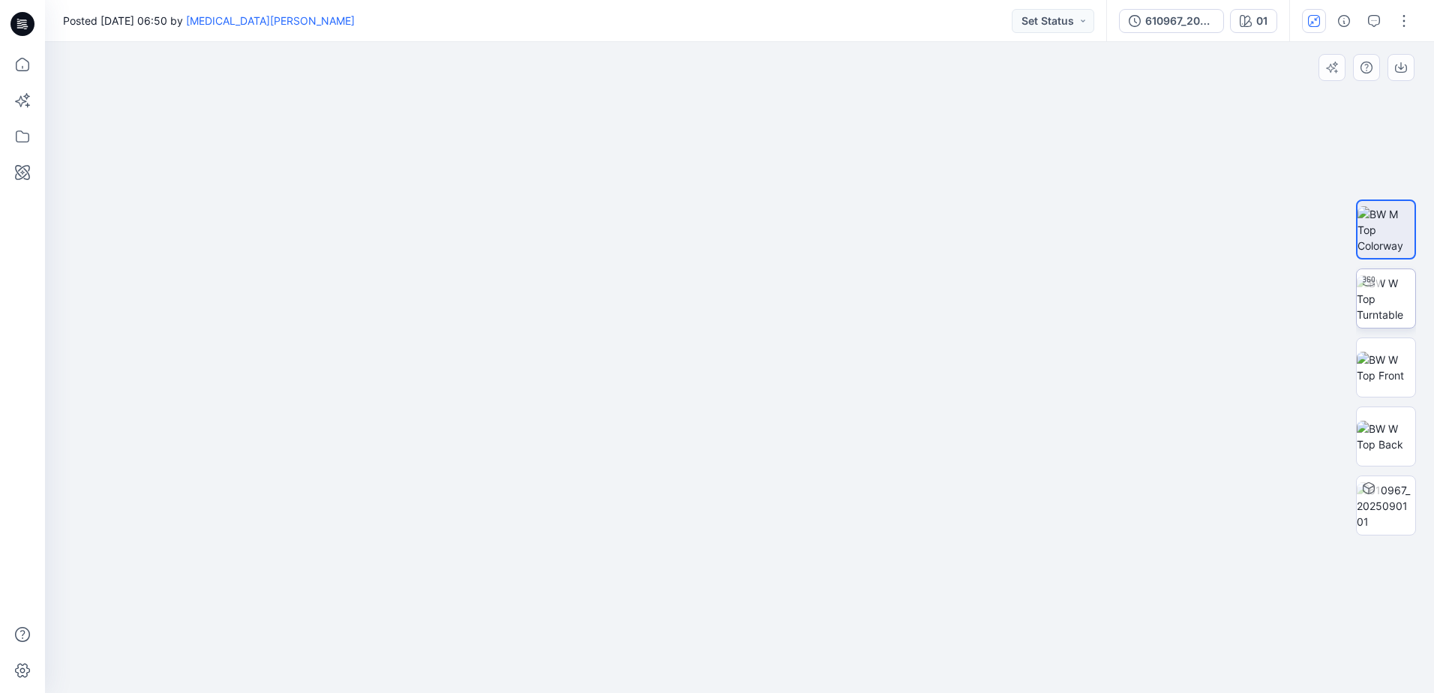
click at [1401, 298] on img at bounding box center [1386, 298] width 59 height 47
drag, startPoint x: 979, startPoint y: 558, endPoint x: 1013, endPoint y: 642, distance: 90.6
drag, startPoint x: 751, startPoint y: 677, endPoint x: 1019, endPoint y: 680, distance: 267.8
click at [1019, 680] on div at bounding box center [739, 367] width 1389 height 651
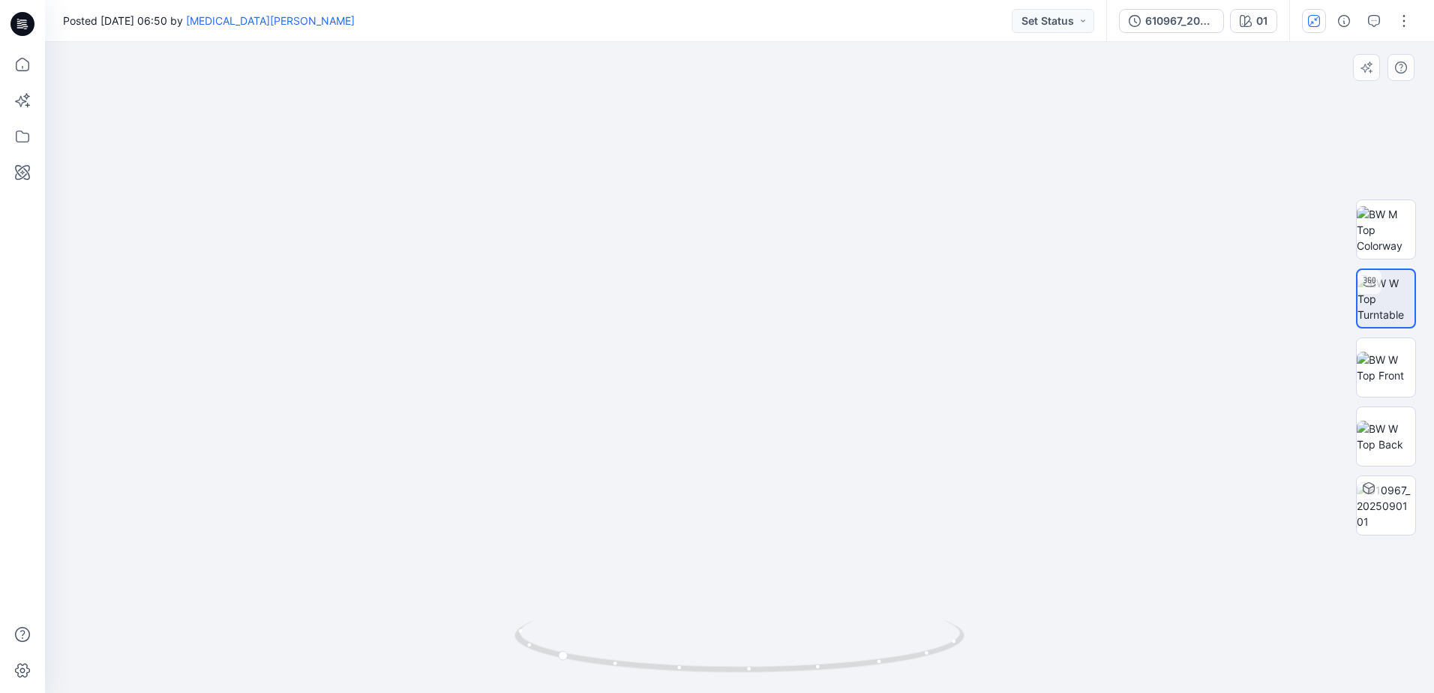
drag, startPoint x: 887, startPoint y: 224, endPoint x: 770, endPoint y: 329, distance: 157.2
click at [770, 329] on img at bounding box center [657, 51] width 2297 height 1284
drag, startPoint x: 677, startPoint y: 416, endPoint x: 658, endPoint y: 319, distance: 99.3
click at [658, 319] on img at bounding box center [638, 2] width 2297 height 1382
click at [687, 430] on img at bounding box center [638, 2] width 2297 height 1382
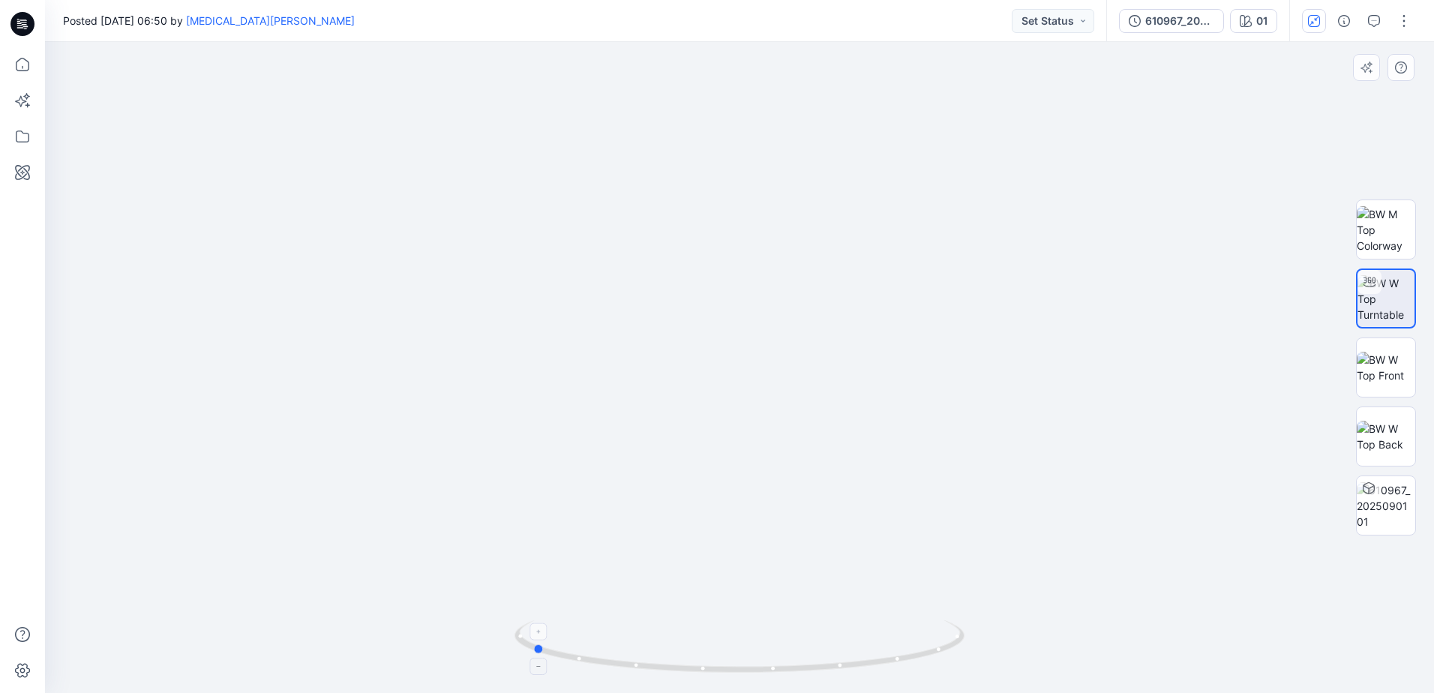
drag, startPoint x: 945, startPoint y: 653, endPoint x: 919, endPoint y: 659, distance: 26.0
click at [919, 659] on icon at bounding box center [742, 648] width 454 height 56
drag, startPoint x: 954, startPoint y: 487, endPoint x: 967, endPoint y: 490, distance: 13.8
click at [967, 490] on img at bounding box center [634, 6] width 2297 height 1373
drag, startPoint x: 957, startPoint y: 651, endPoint x: 979, endPoint y: 501, distance: 151.6
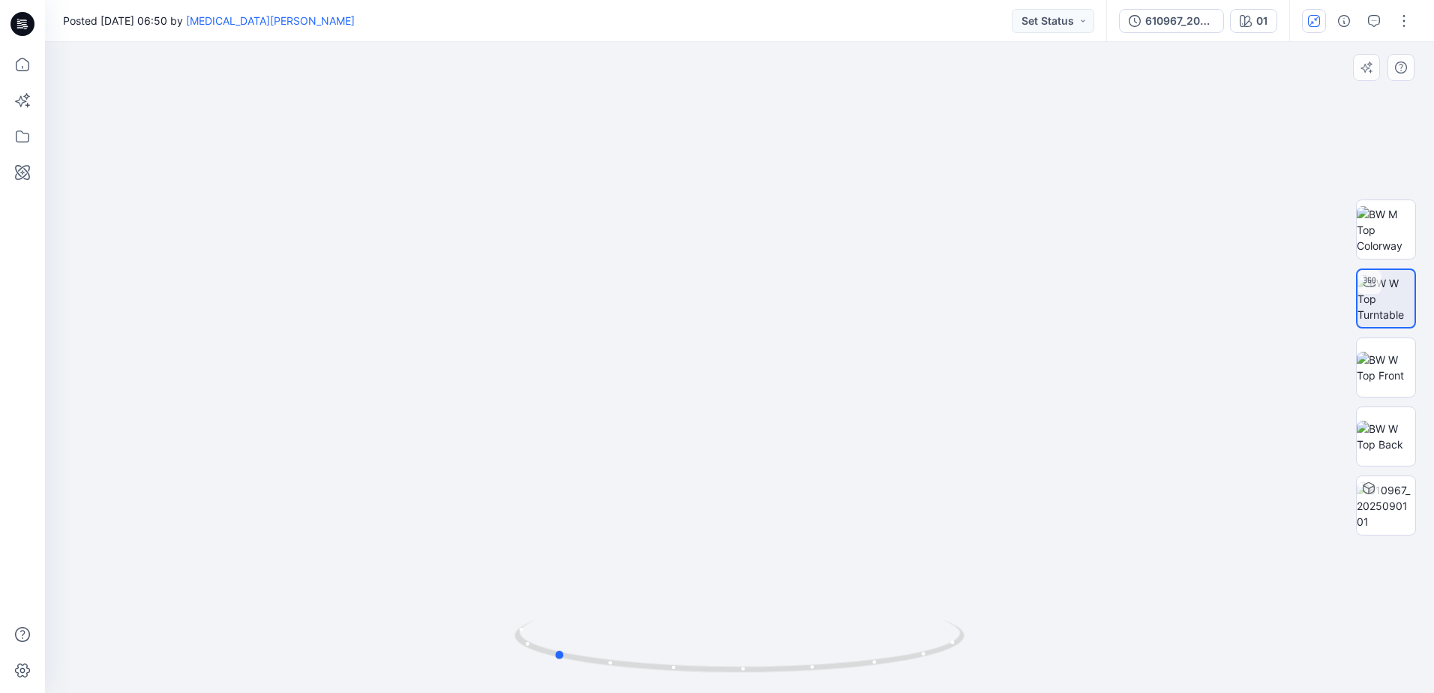
click at [979, 501] on div at bounding box center [739, 367] width 1389 height 651
drag, startPoint x: 524, startPoint y: 638, endPoint x: 512, endPoint y: 521, distance: 117.6
click at [511, 521] on div at bounding box center [739, 367] width 1389 height 651
drag, startPoint x: 604, startPoint y: 531, endPoint x: 886, endPoint y: 535, distance: 282.1
click at [884, 540] on img at bounding box center [930, 9] width 2297 height 1368
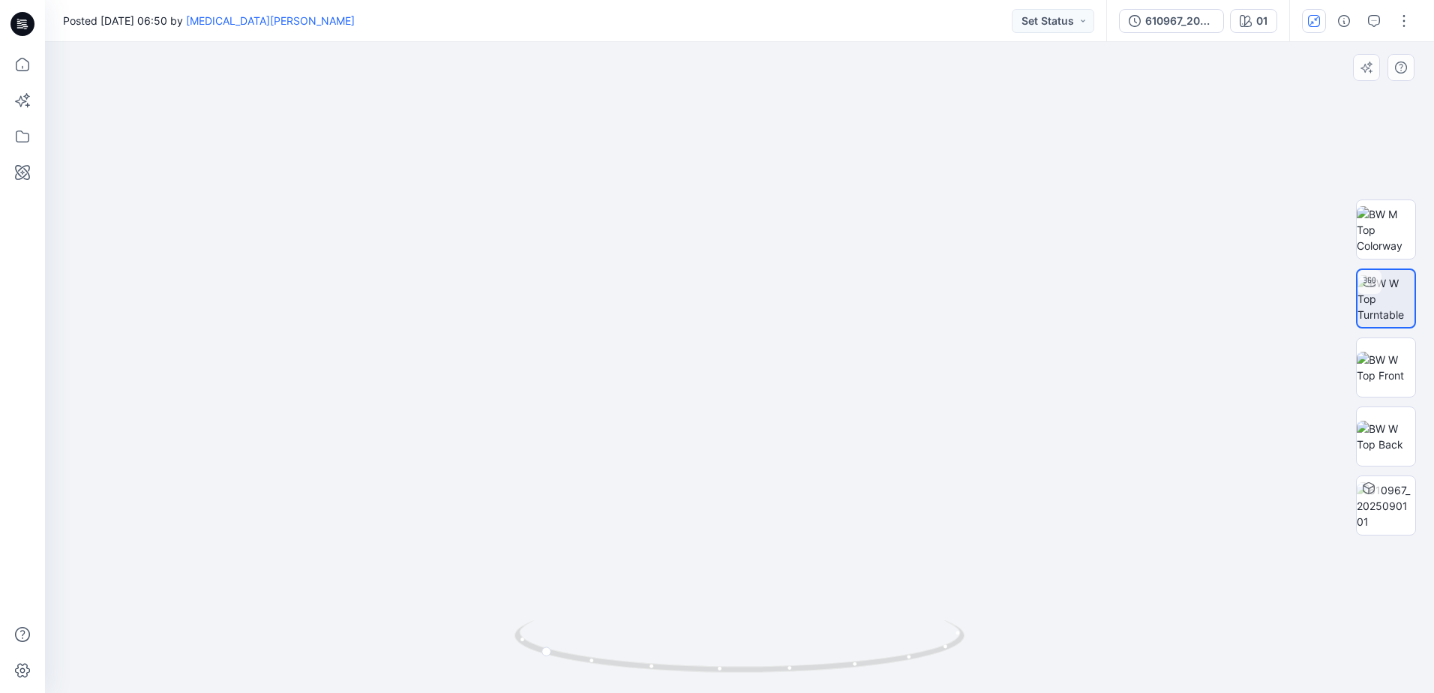
drag, startPoint x: 1038, startPoint y: 504, endPoint x: 770, endPoint y: 503, distance: 268.6
click at [903, 506] on img at bounding box center [817, 9] width 2297 height 1368
click at [1390, 283] on img at bounding box center [1386, 298] width 57 height 47
click at [912, 639] on icon at bounding box center [742, 648] width 454 height 56
click at [1379, 374] on img at bounding box center [1386, 368] width 59 height 32
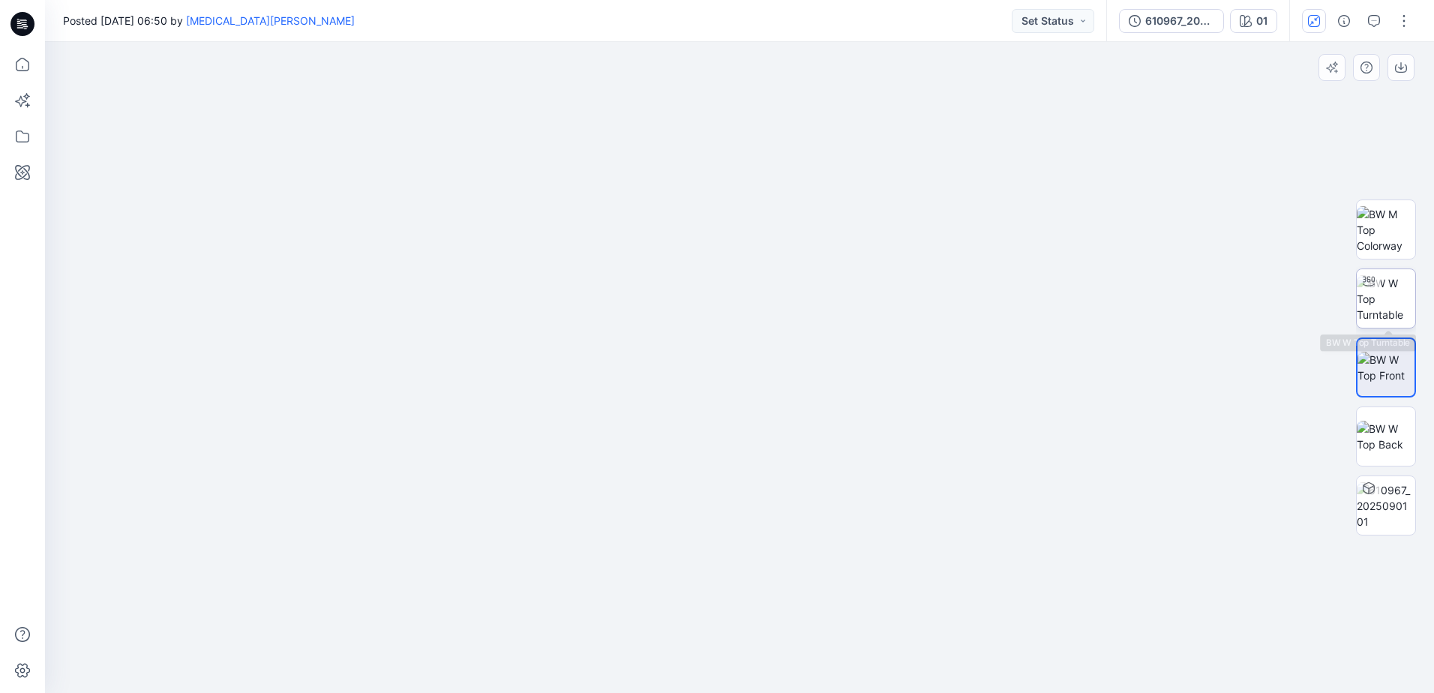
click at [1377, 298] on img at bounding box center [1386, 298] width 59 height 47
drag, startPoint x: 742, startPoint y: 674, endPoint x: 825, endPoint y: 673, distance: 83.3
click at [825, 673] on icon at bounding box center [742, 648] width 454 height 56
click at [816, 683] on foreignobject at bounding box center [820, 683] width 17 height 17
drag, startPoint x: 826, startPoint y: 674, endPoint x: 858, endPoint y: 670, distance: 32.5
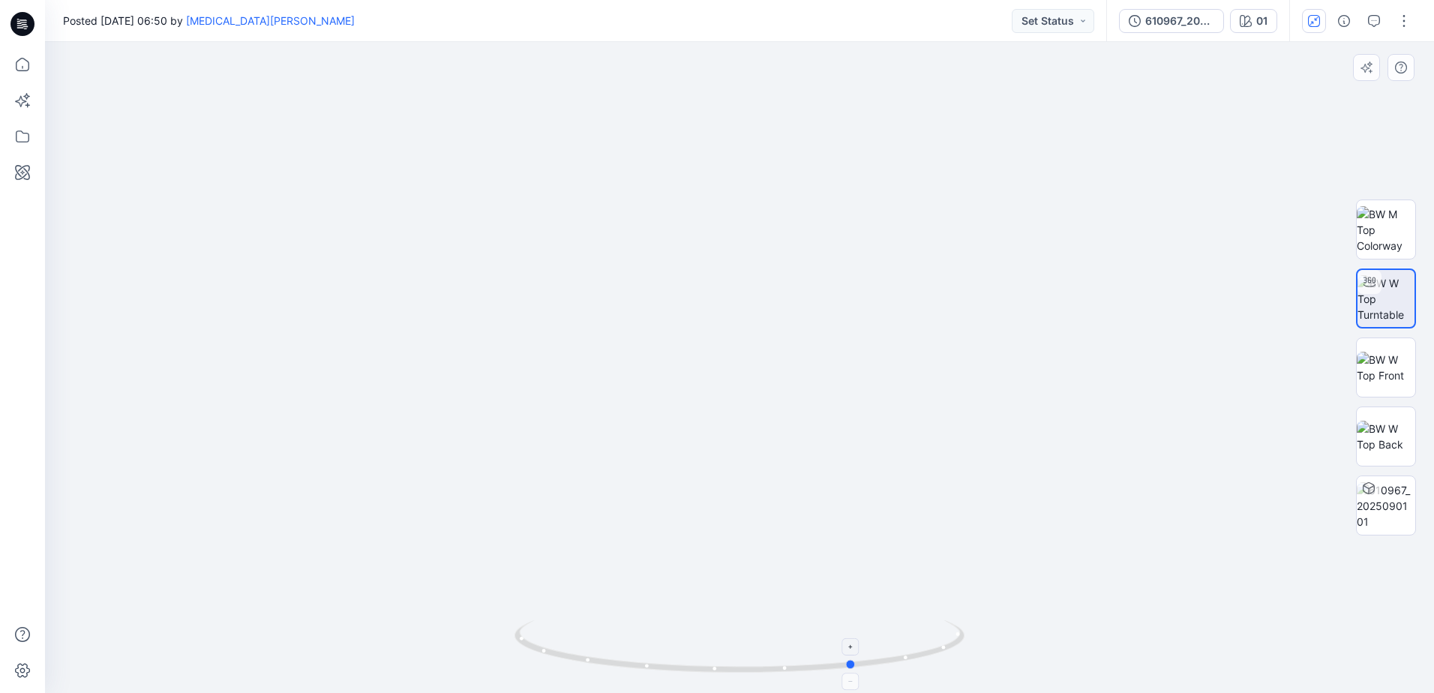
click at [858, 670] on icon at bounding box center [742, 648] width 454 height 56
click at [1401, 371] on img at bounding box center [1386, 368] width 59 height 32
click at [787, 511] on img at bounding box center [740, 361] width 750 height 665
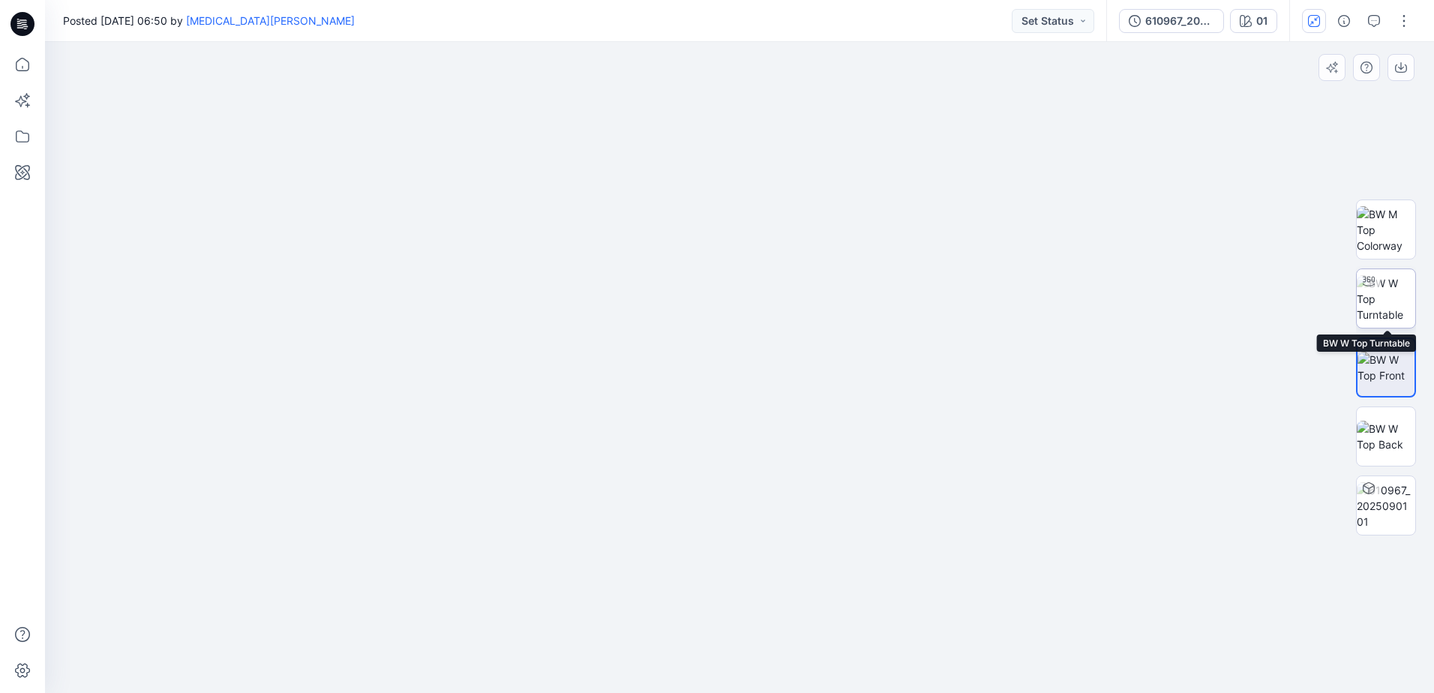
click at [1389, 287] on img at bounding box center [1386, 298] width 59 height 47
drag, startPoint x: 981, startPoint y: 456, endPoint x: 1008, endPoint y: 445, distance: 30.0
drag, startPoint x: 901, startPoint y: 312, endPoint x: 912, endPoint y: 468, distance: 156.4
click at [913, 476] on img at bounding box center [751, 38] width 2297 height 1311
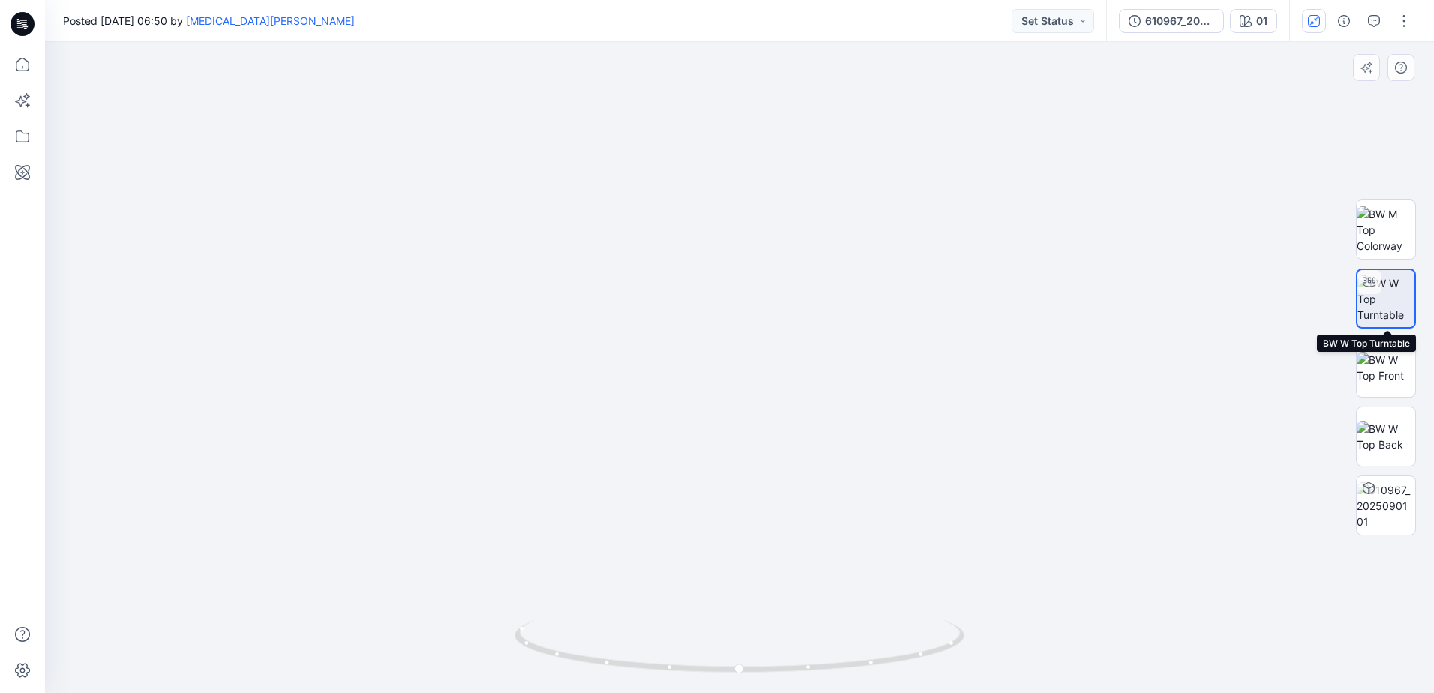
click at [1377, 314] on img at bounding box center [1386, 298] width 57 height 47
click at [1385, 294] on img at bounding box center [1386, 298] width 57 height 47
click at [1375, 441] on img at bounding box center [1386, 437] width 59 height 32
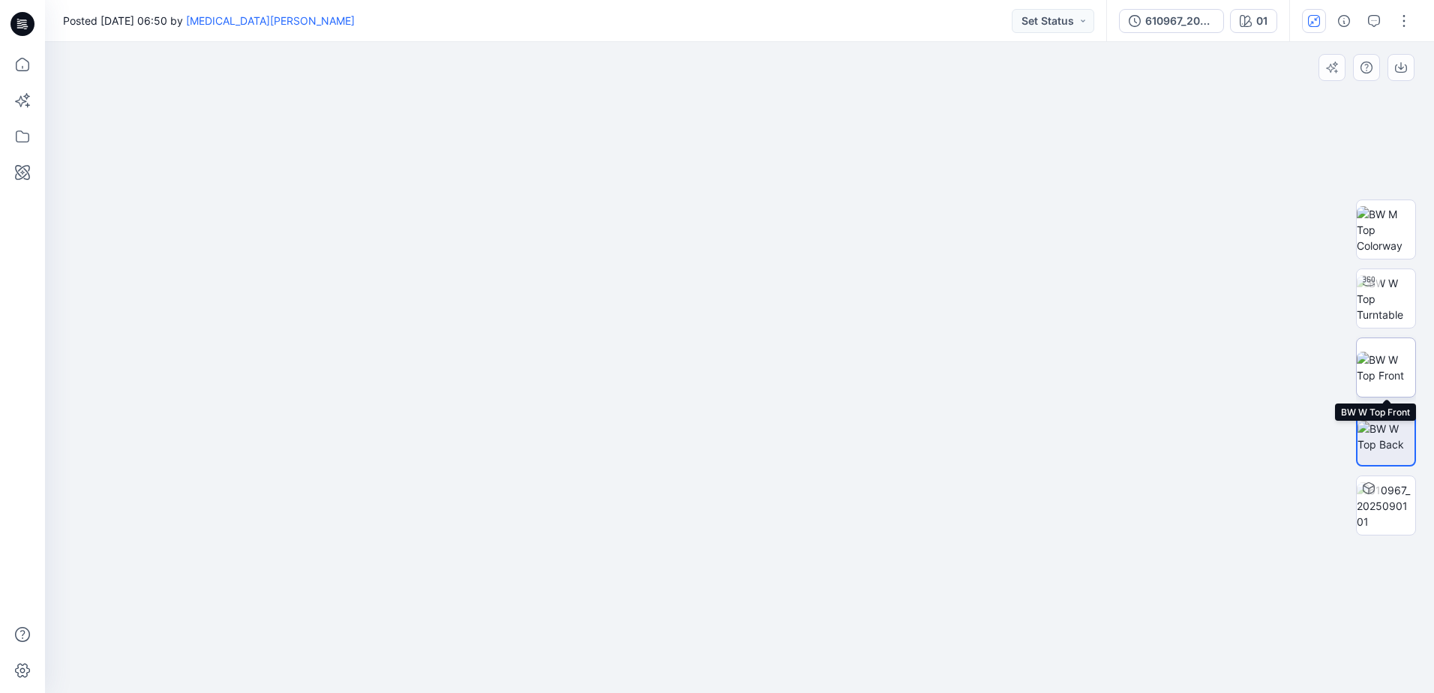
click at [1404, 367] on img at bounding box center [1386, 368] width 59 height 32
click at [17, 60] on icon at bounding box center [22, 64] width 33 height 33
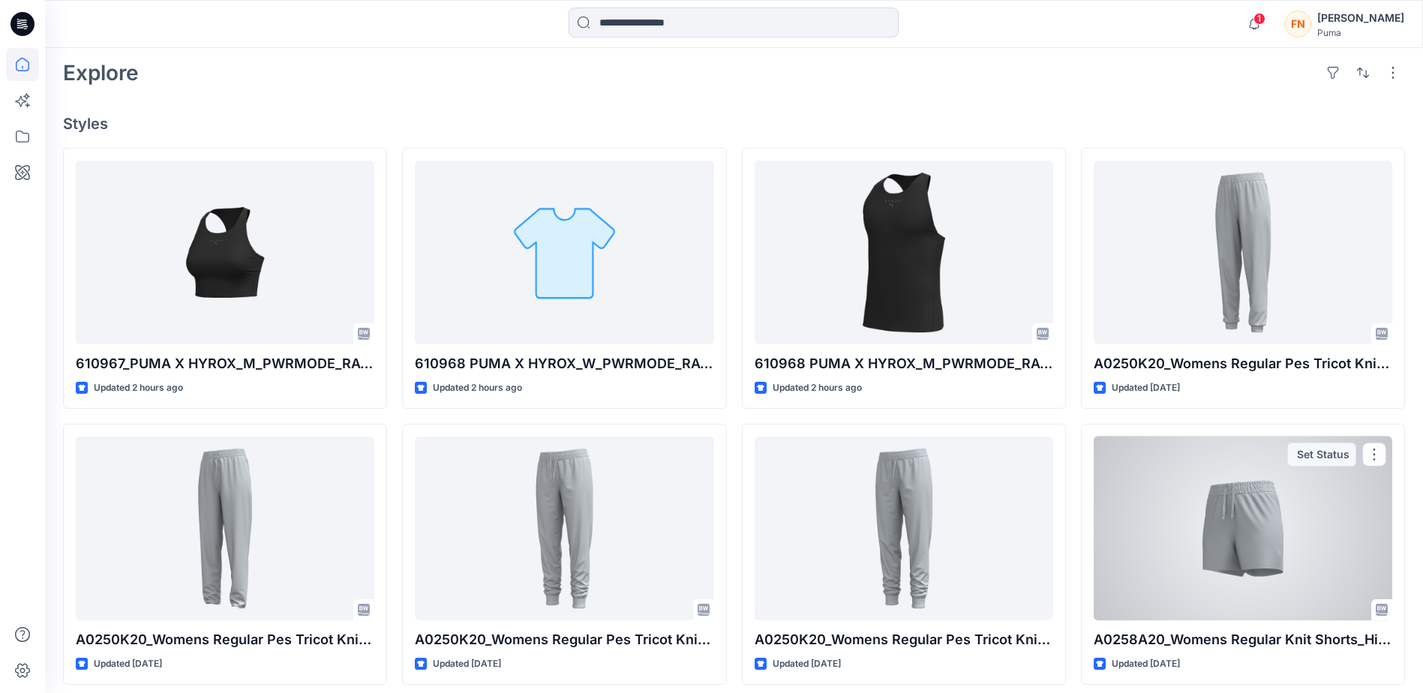
scroll to position [375, 0]
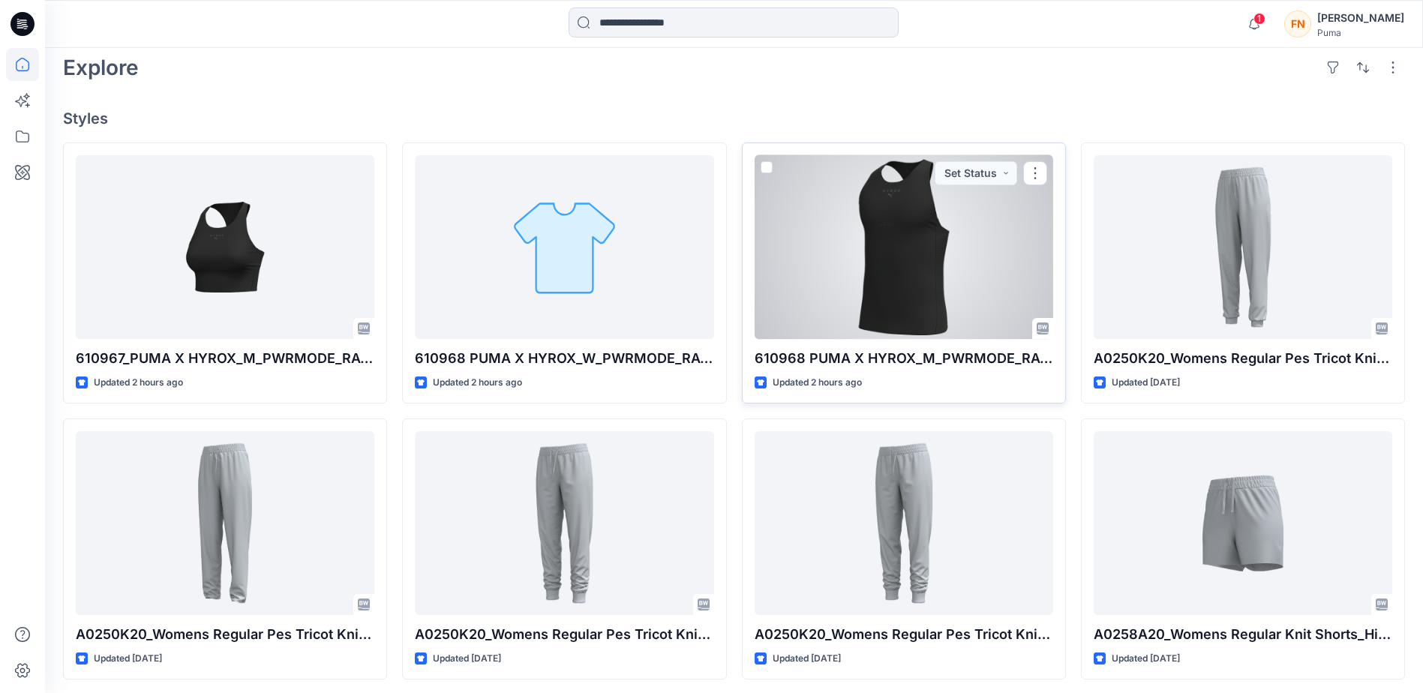
click at [896, 285] on div at bounding box center [904, 247] width 299 height 184
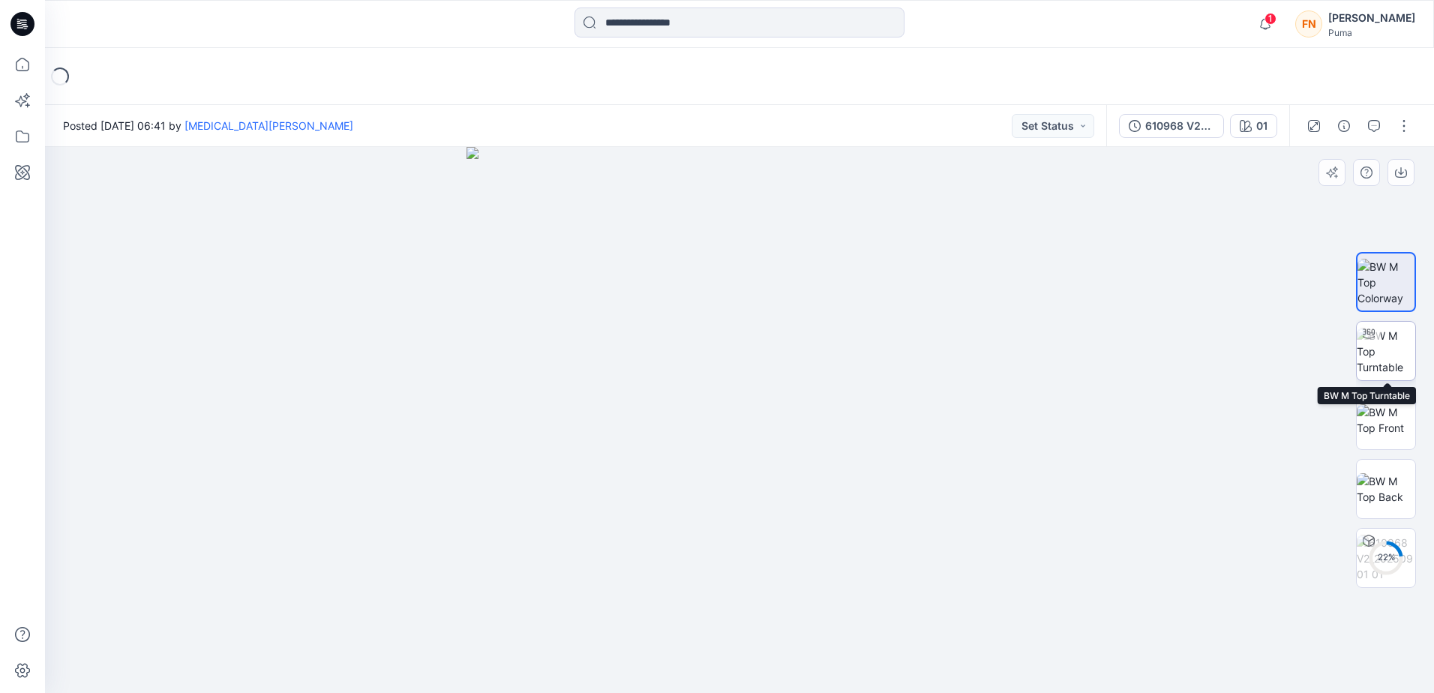
click at [1399, 359] on img at bounding box center [1386, 351] width 59 height 47
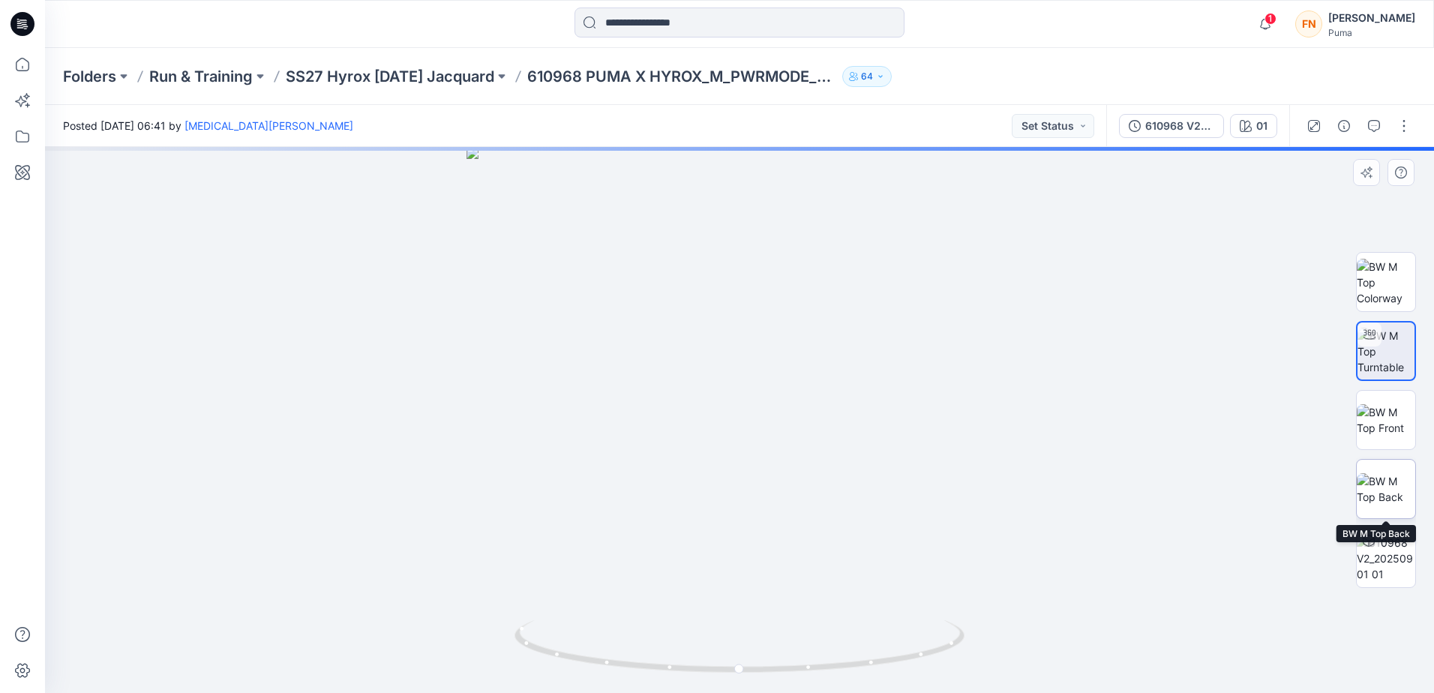
click at [1383, 479] on img at bounding box center [1386, 489] width 59 height 32
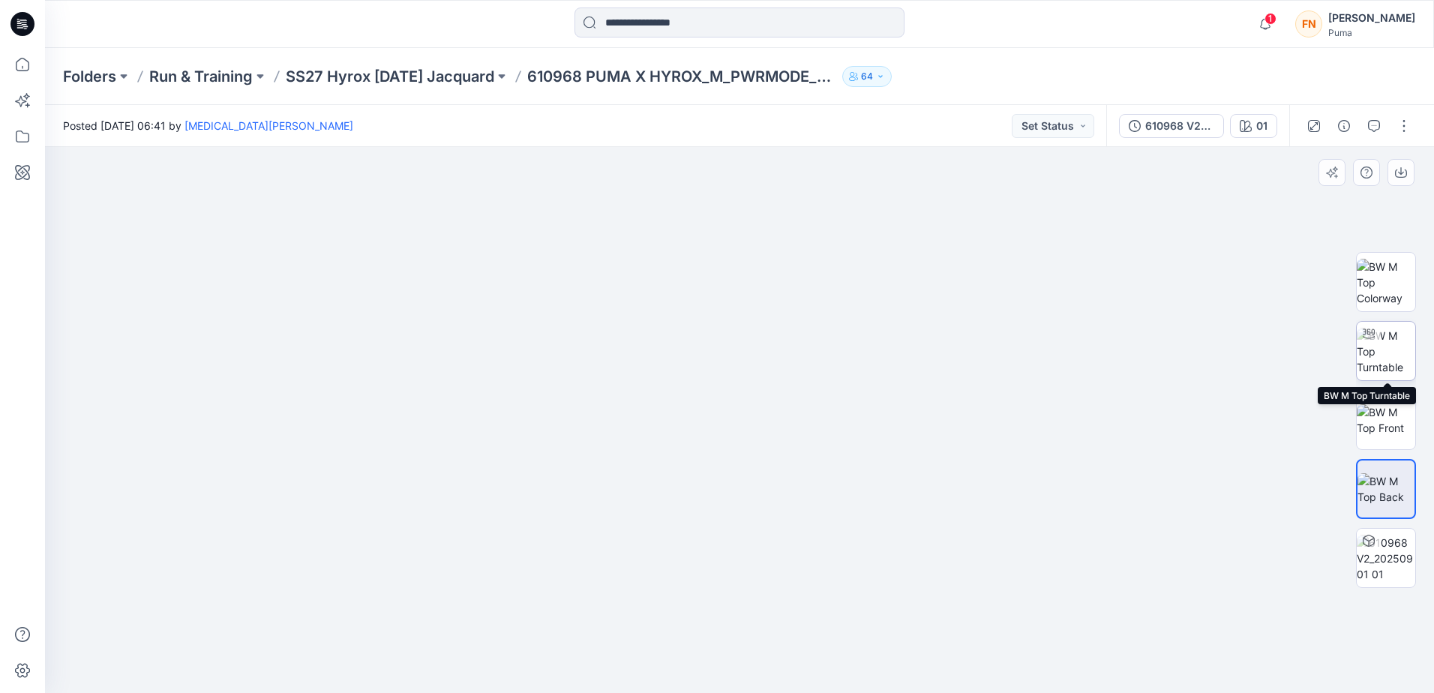
click at [1391, 354] on img at bounding box center [1386, 351] width 59 height 47
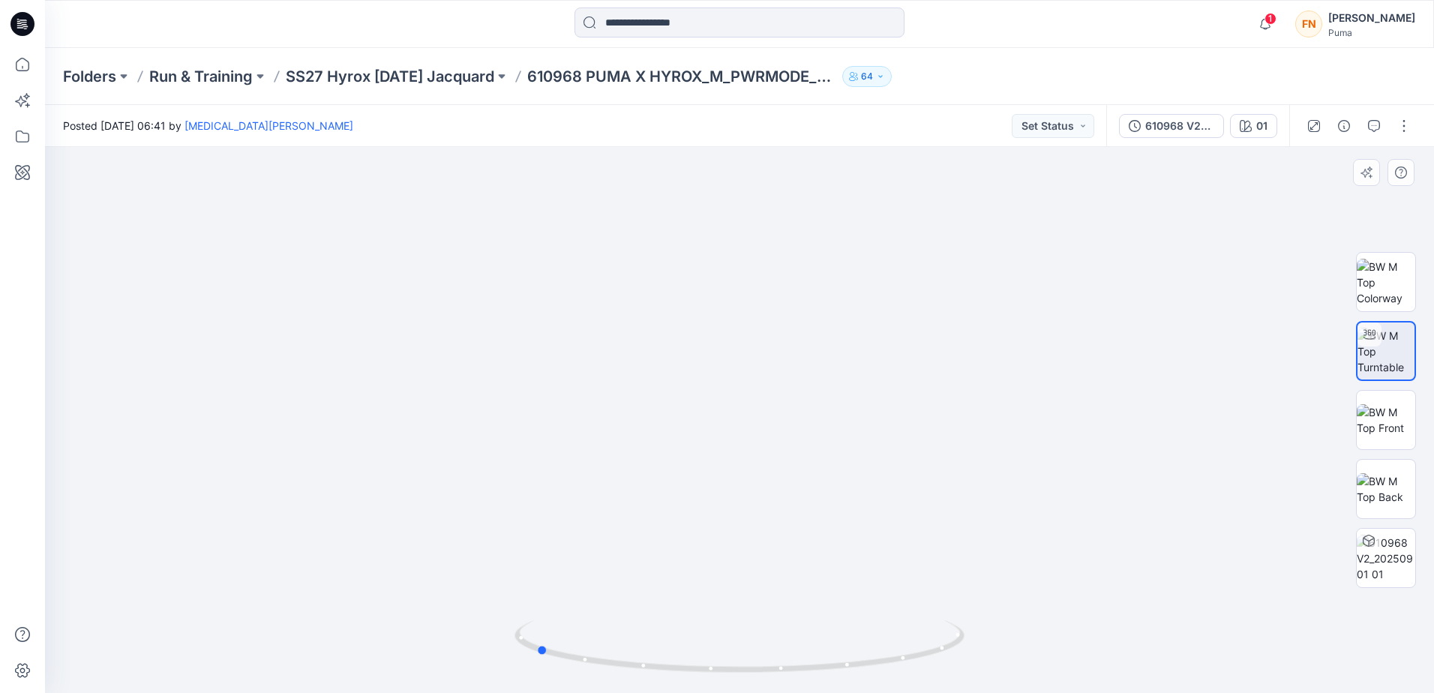
drag, startPoint x: 745, startPoint y: 671, endPoint x: 991, endPoint y: 668, distance: 246.1
click at [991, 668] on div at bounding box center [739, 420] width 1389 height 546
drag, startPoint x: 875, startPoint y: 570, endPoint x: 876, endPoint y: 455, distance: 114.8
click at [876, 455] on img at bounding box center [739, 255] width 975 height 875
click at [1383, 425] on img at bounding box center [1386, 420] width 59 height 32
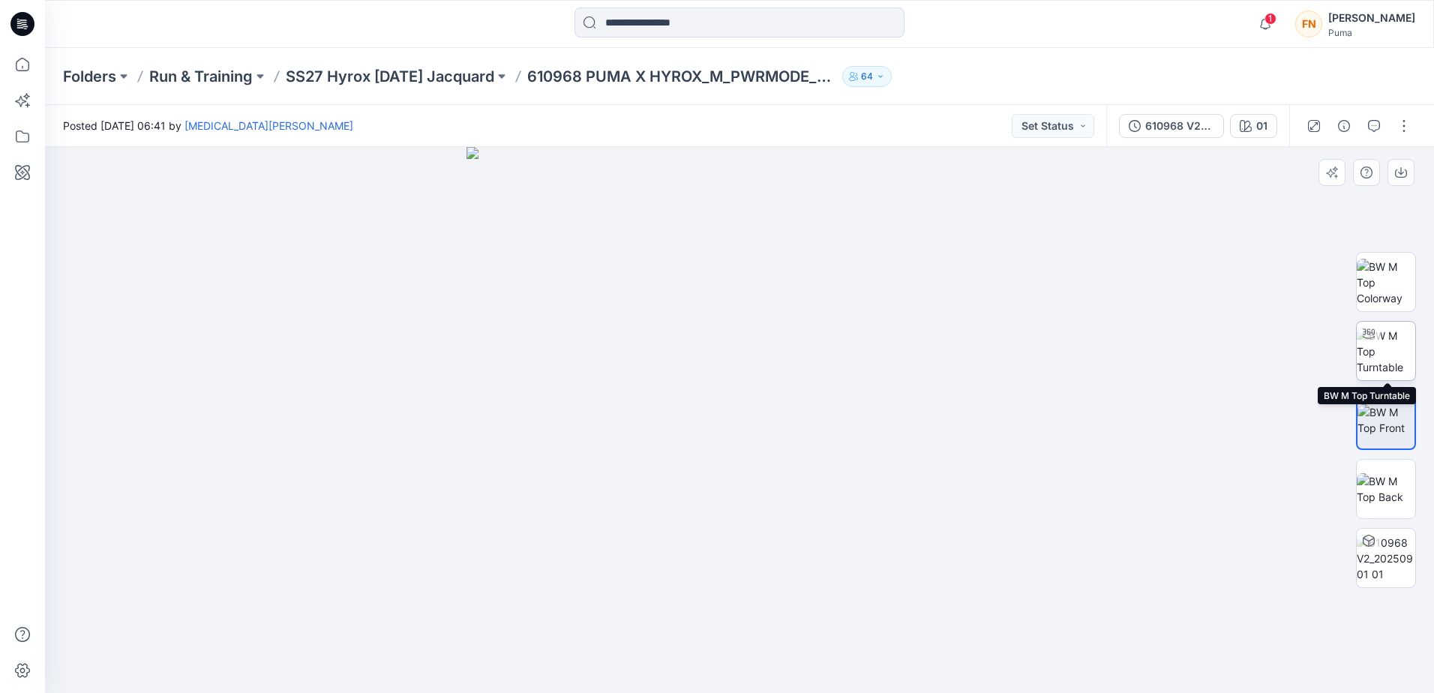
click at [1399, 356] on img at bounding box center [1386, 351] width 59 height 47
drag, startPoint x: 907, startPoint y: 553, endPoint x: 879, endPoint y: -78, distance: 631.5
click at [879, 0] on html "1 Notifications Johnathan Hui has invited you to the Folder Run &amp; Training …" at bounding box center [717, 346] width 1434 height 693
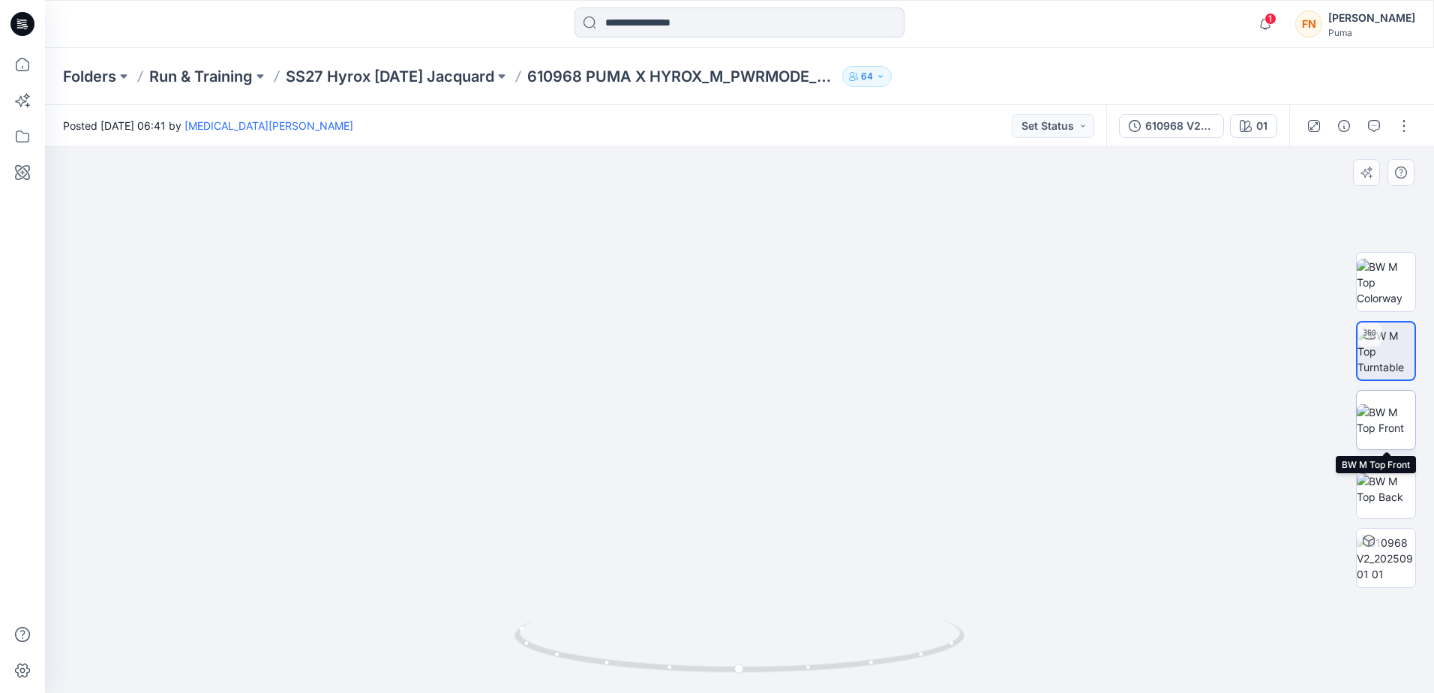
click at [1398, 431] on img at bounding box center [1386, 420] width 59 height 32
click at [1107, 83] on div "Folders Run & Training SS27 Hyrox Race Day Jacquard 610968 PUMA X HYROX_M_PWRMO…" at bounding box center [681, 76] width 1236 height 21
